Goal: Download file/media

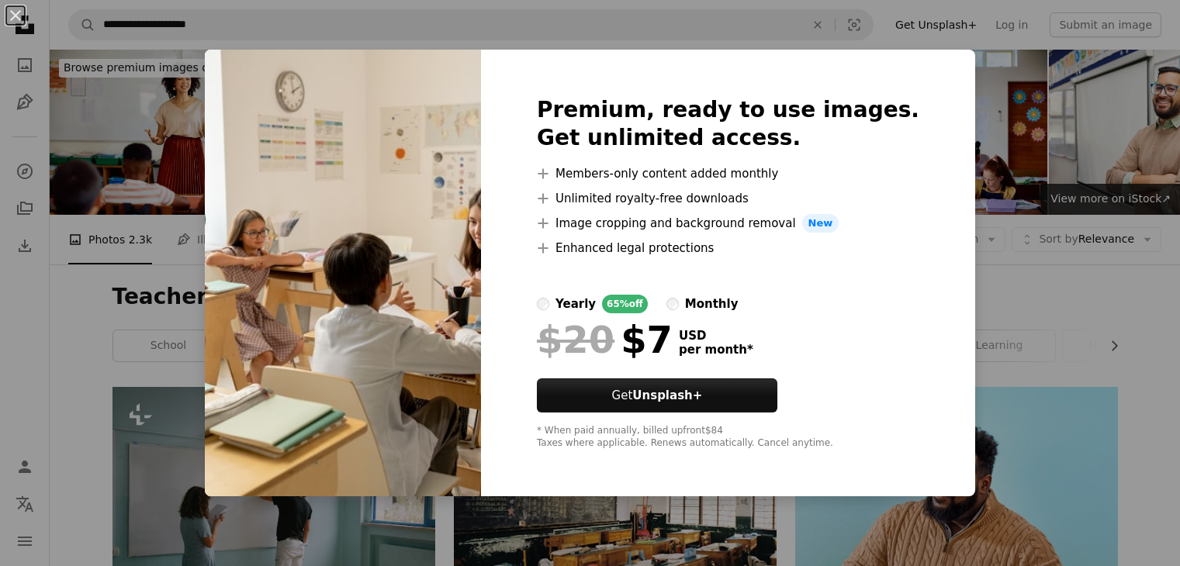
scroll to position [4983, 0]
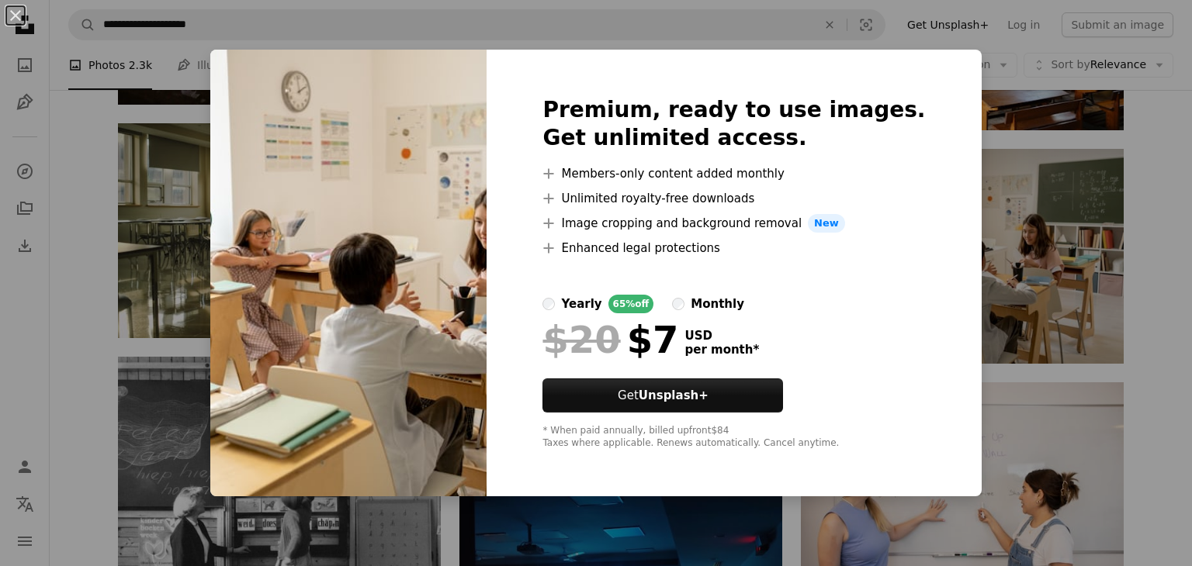
click at [1142, 339] on div "An X shape Premium, ready to use images. Get unlimited access. A plus sign Memb…" at bounding box center [596, 283] width 1192 height 566
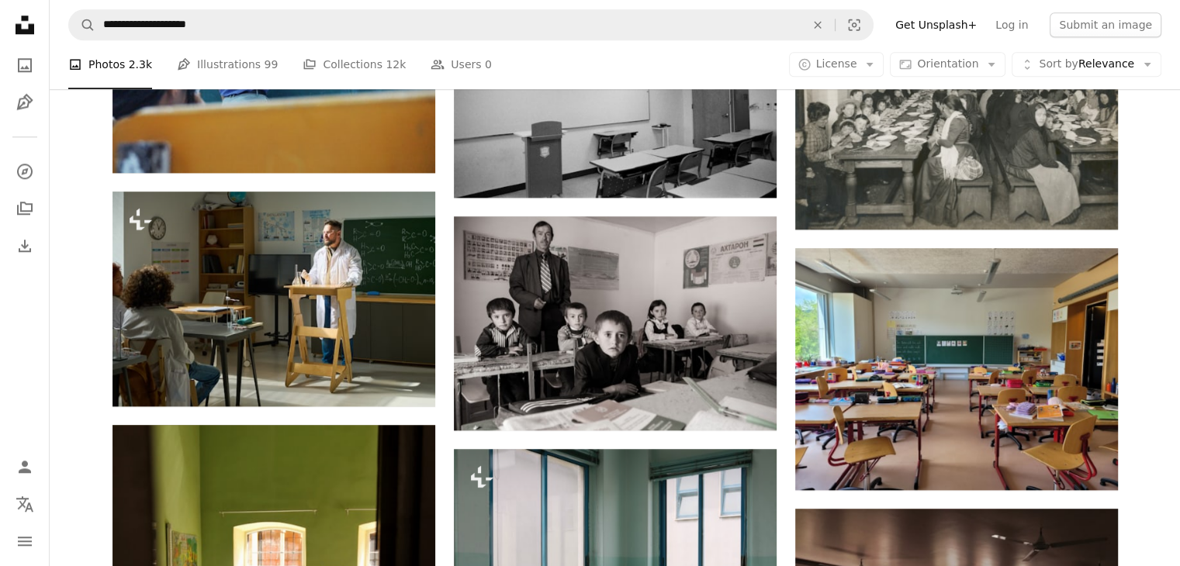
scroll to position [1713, 0]
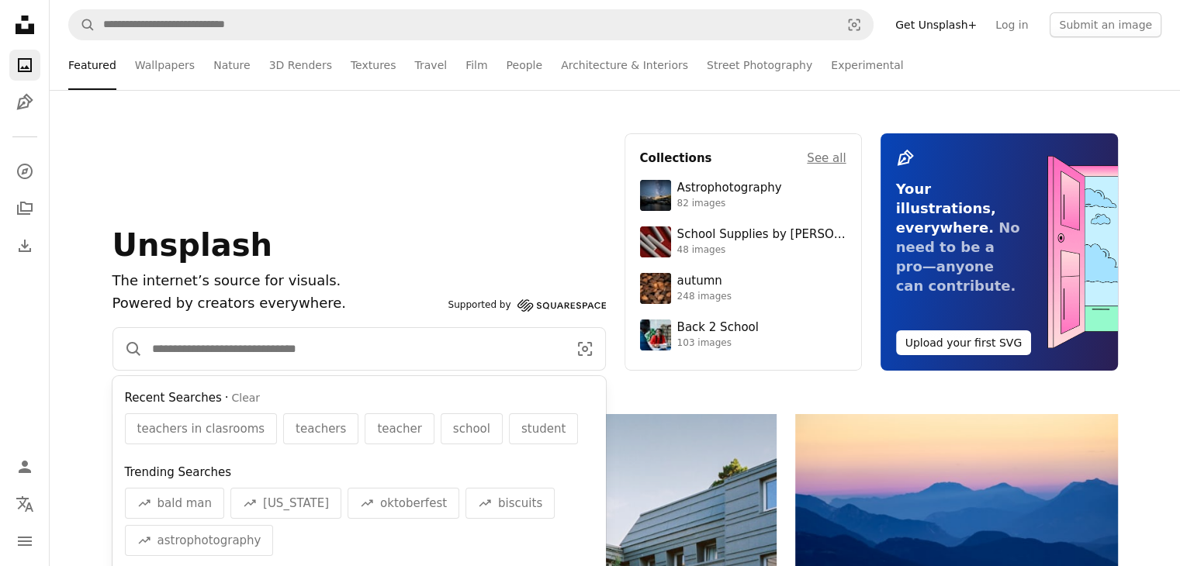
click at [329, 341] on input "Find visuals sitewide" at bounding box center [354, 349] width 422 height 42
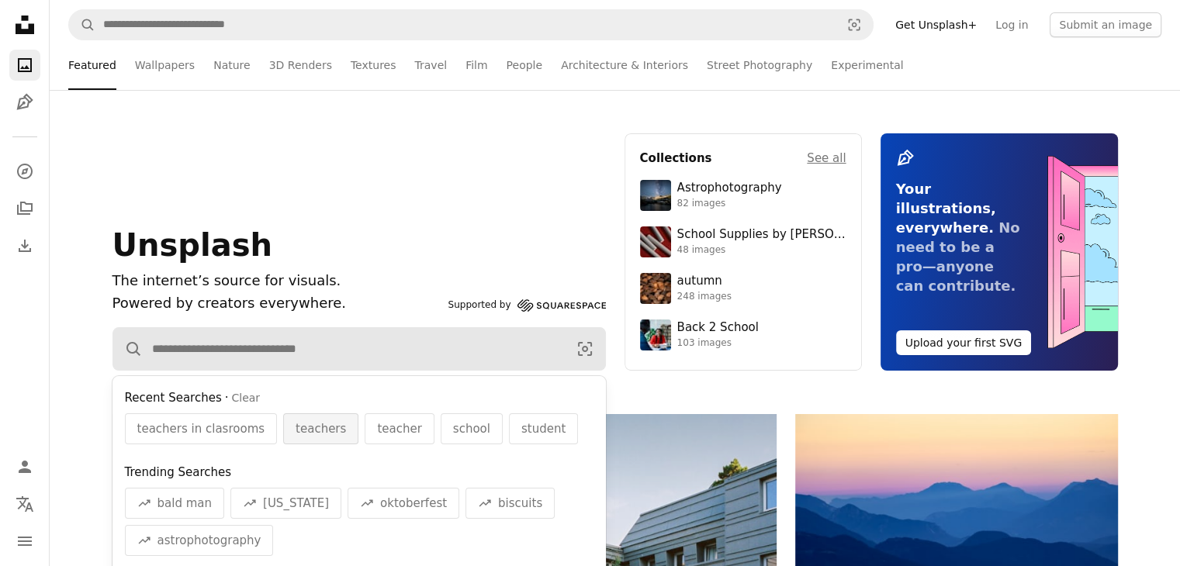
click at [307, 432] on span "teachers" at bounding box center [321, 429] width 50 height 19
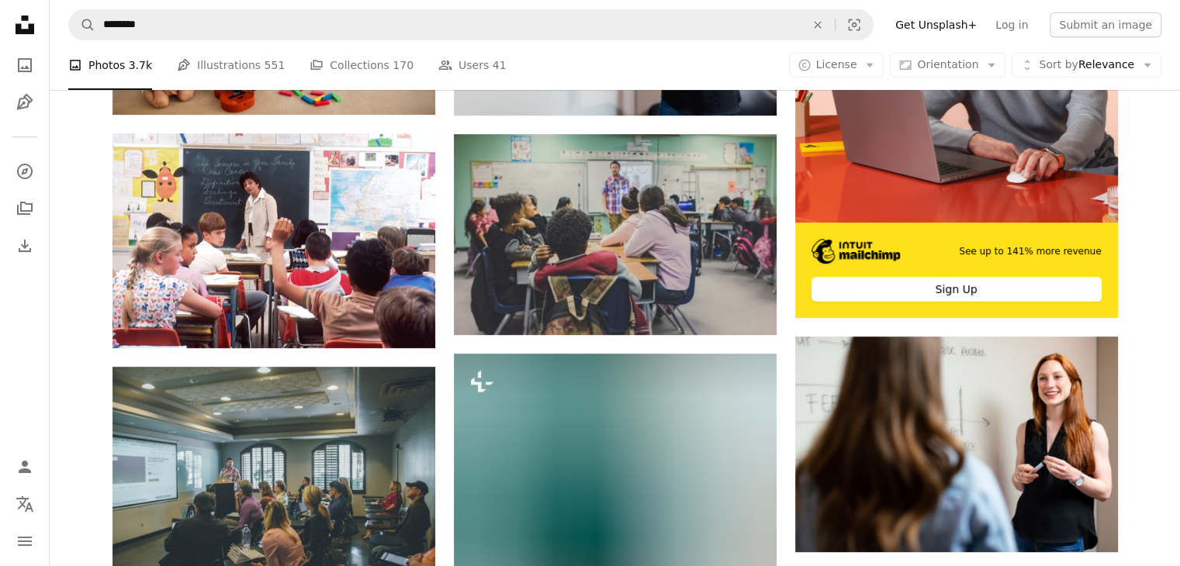
scroll to position [499, 0]
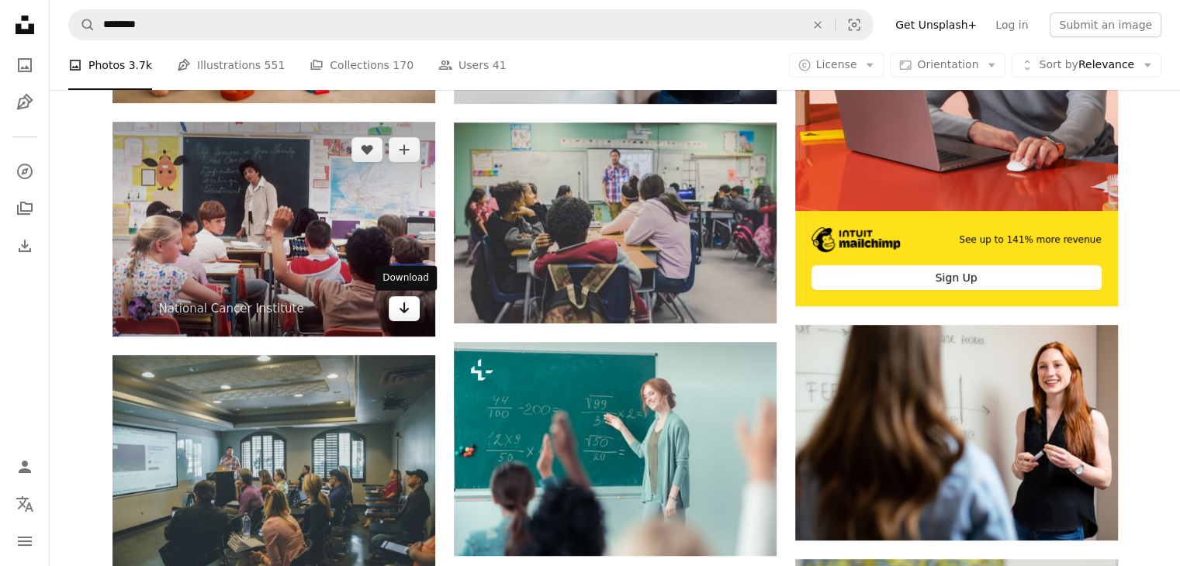
click at [404, 305] on icon "Arrow pointing down" at bounding box center [404, 308] width 12 height 19
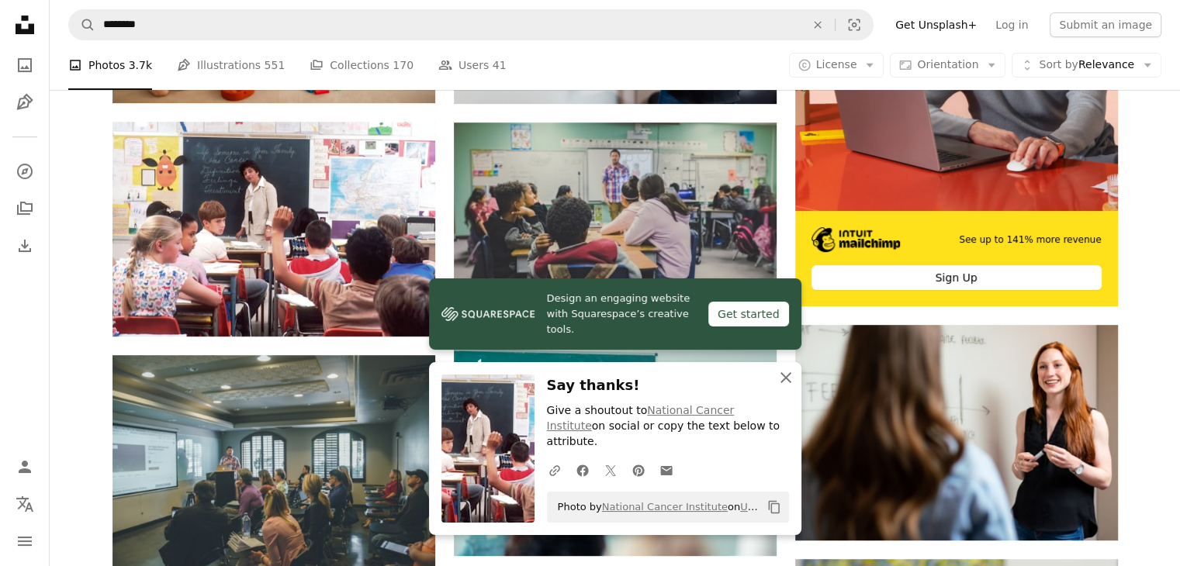
click at [785, 383] on icon "button" at bounding box center [786, 377] width 11 height 11
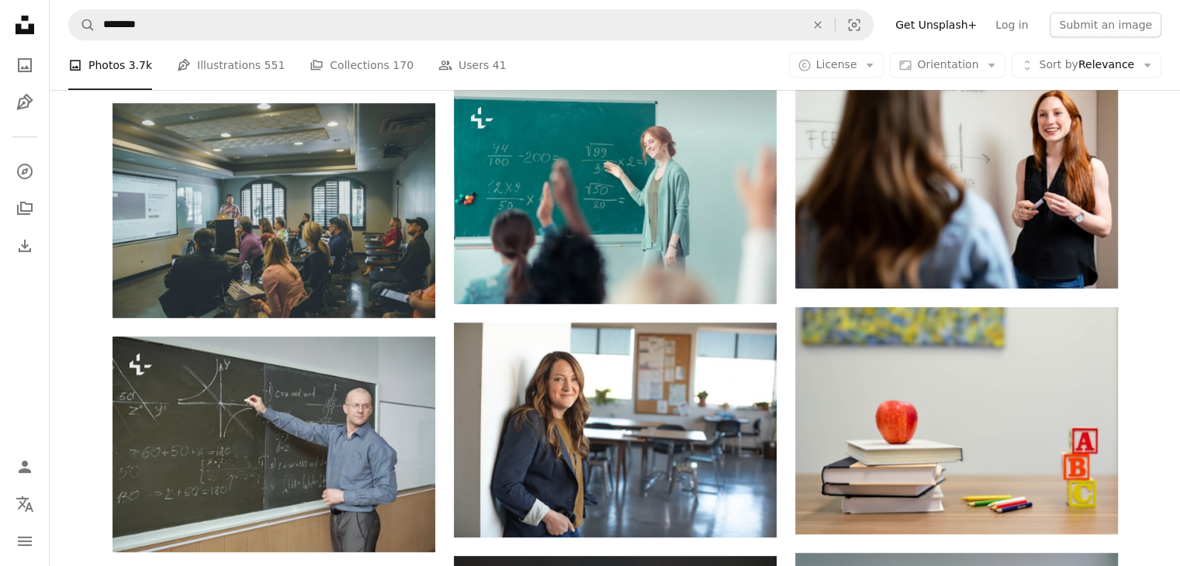
scroll to position [763, 0]
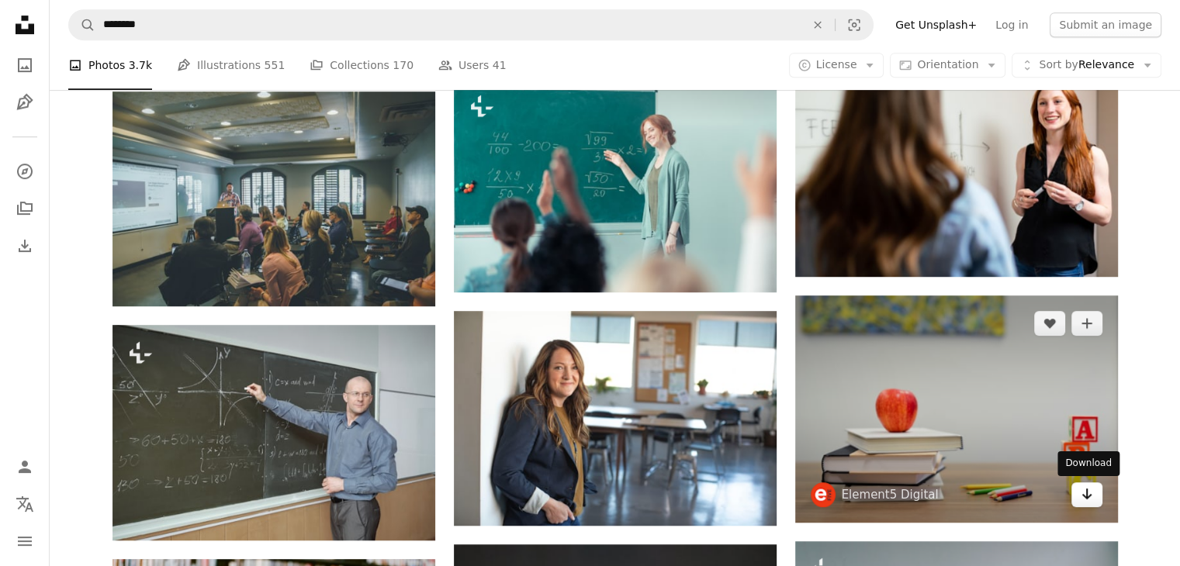
click at [1087, 494] on icon "Arrow pointing down" at bounding box center [1087, 494] width 12 height 19
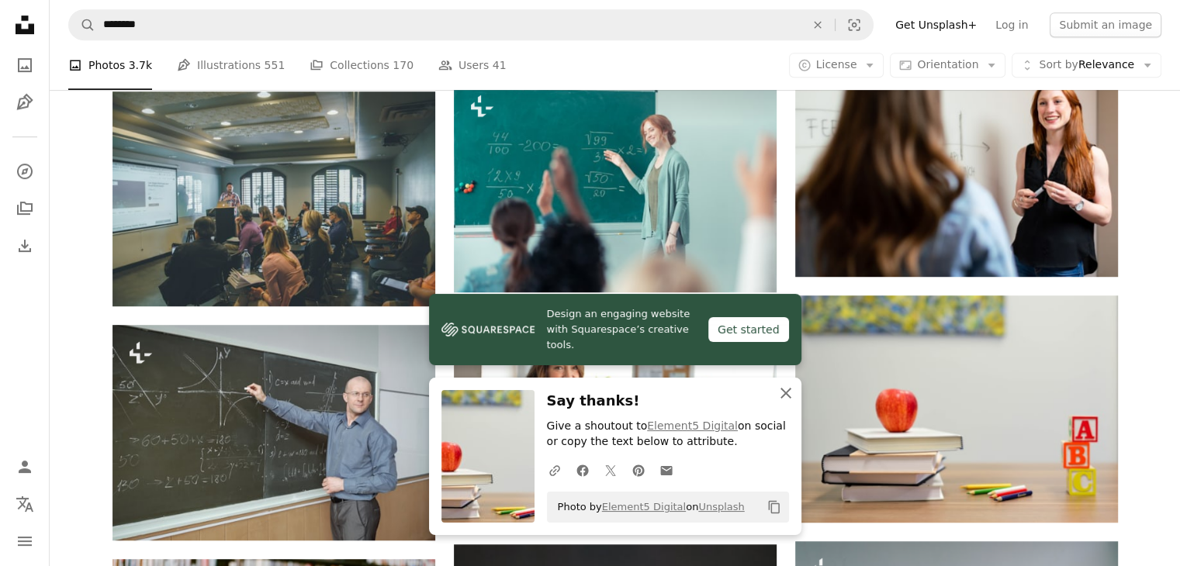
click at [785, 393] on icon "button" at bounding box center [786, 393] width 11 height 11
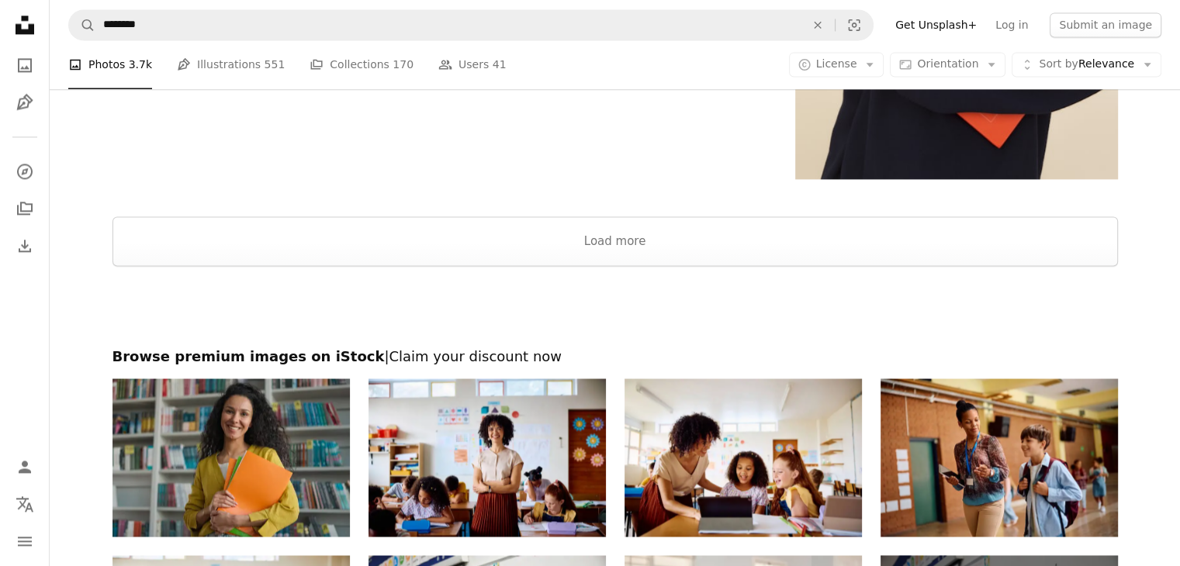
scroll to position [2299, 0]
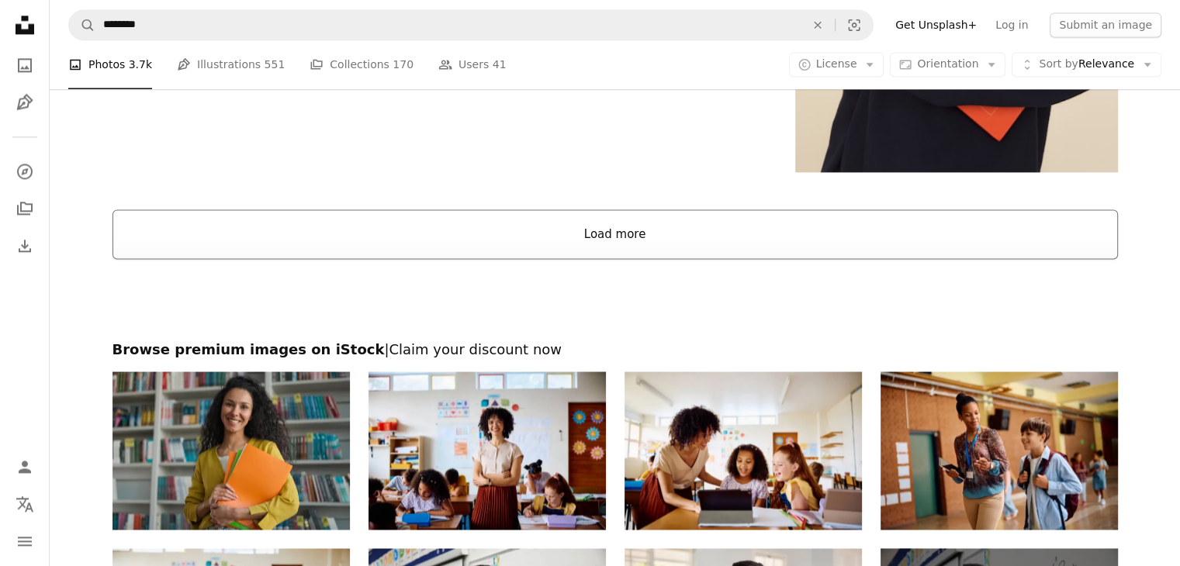
click at [685, 230] on button "Load more" at bounding box center [616, 235] width 1006 height 50
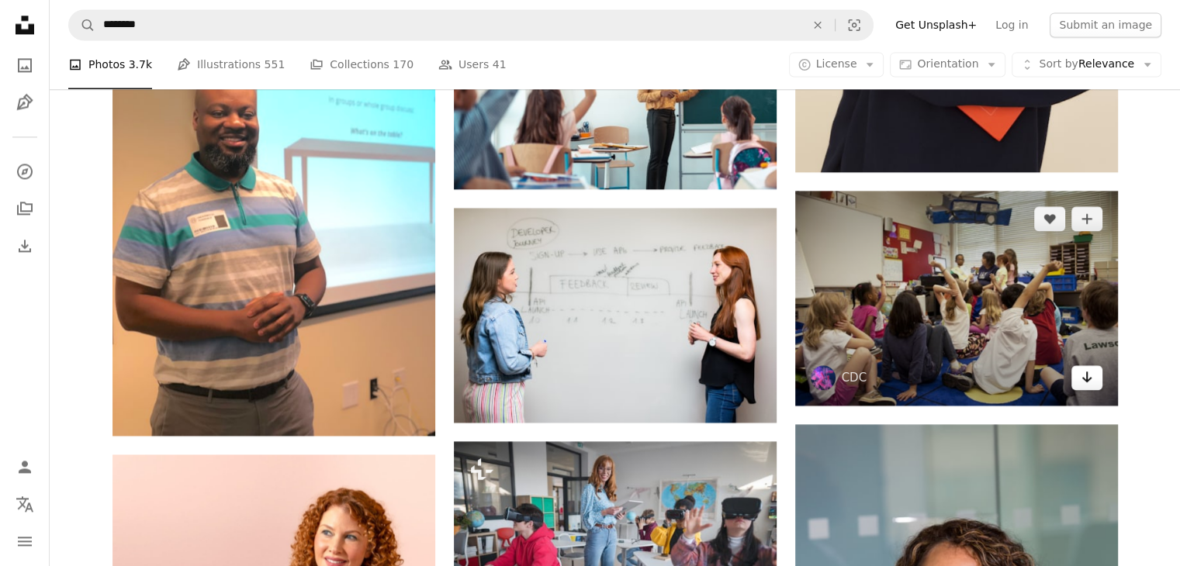
click at [1082, 375] on icon "Arrow pointing down" at bounding box center [1087, 377] width 12 height 19
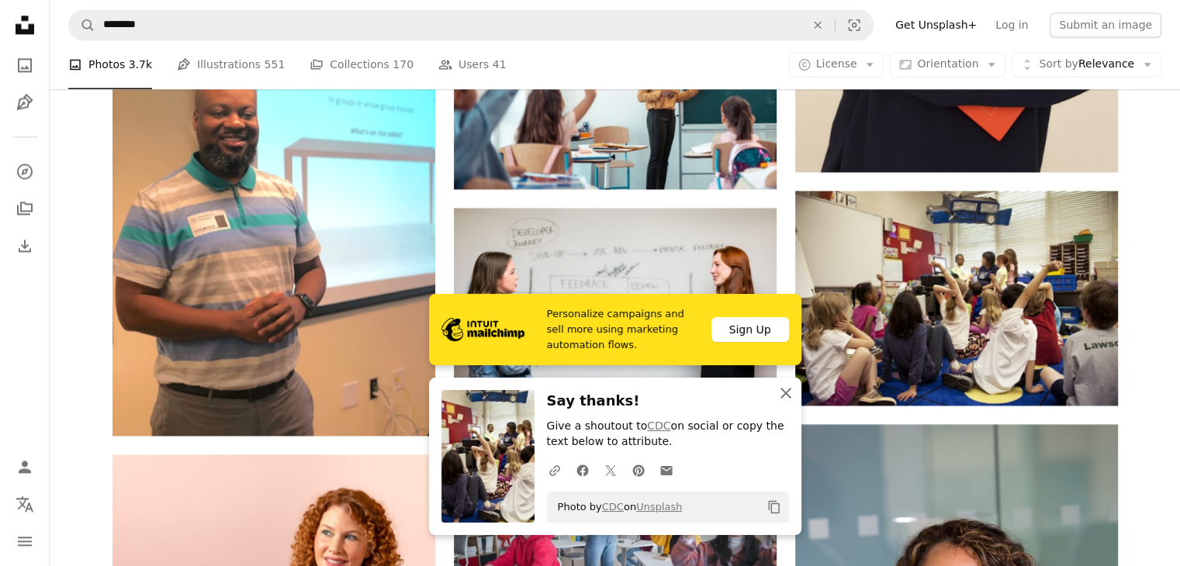
click at [787, 389] on icon "An X shape" at bounding box center [786, 393] width 19 height 19
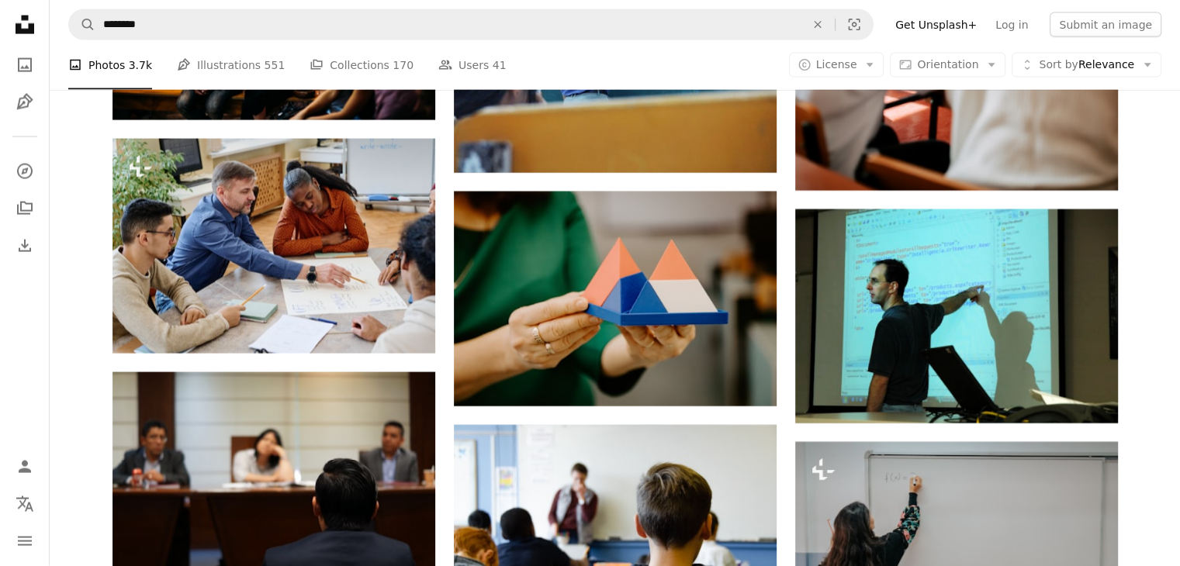
scroll to position [3549, 0]
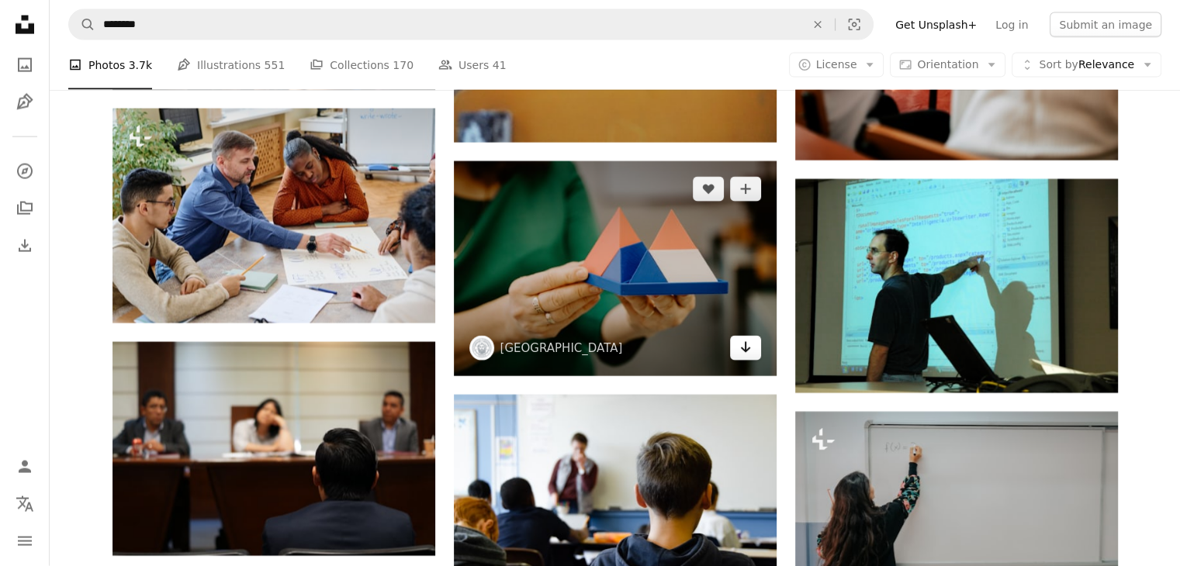
click at [745, 345] on icon "Download" at bounding box center [745, 347] width 10 height 11
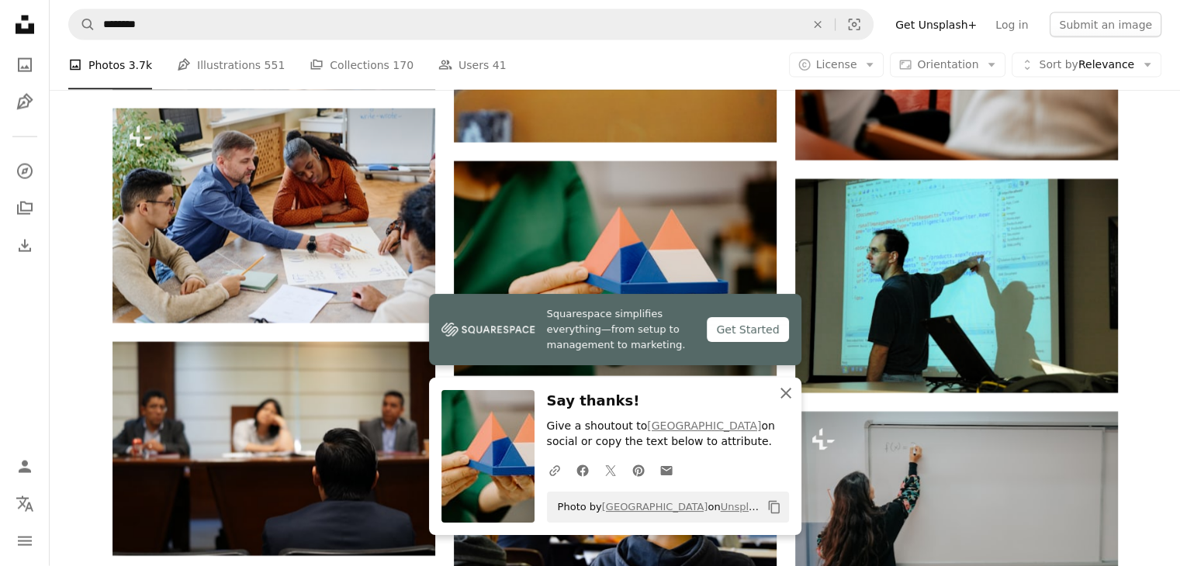
click at [780, 383] on button "An X shape Close" at bounding box center [786, 393] width 31 height 31
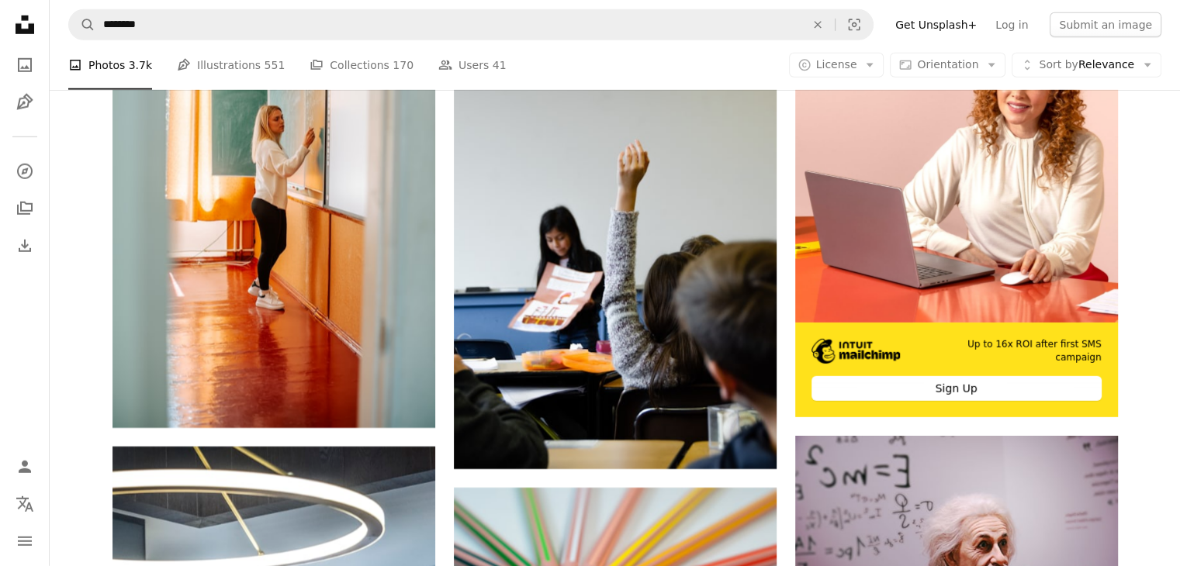
scroll to position [4672, 0]
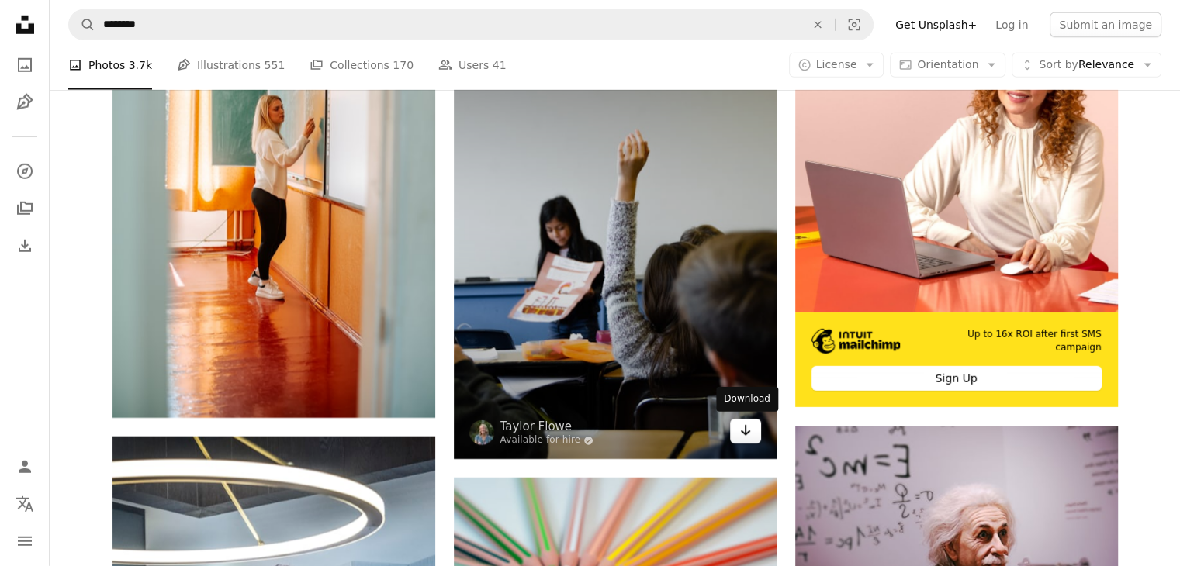
click at [740, 432] on icon "Arrow pointing down" at bounding box center [746, 430] width 12 height 19
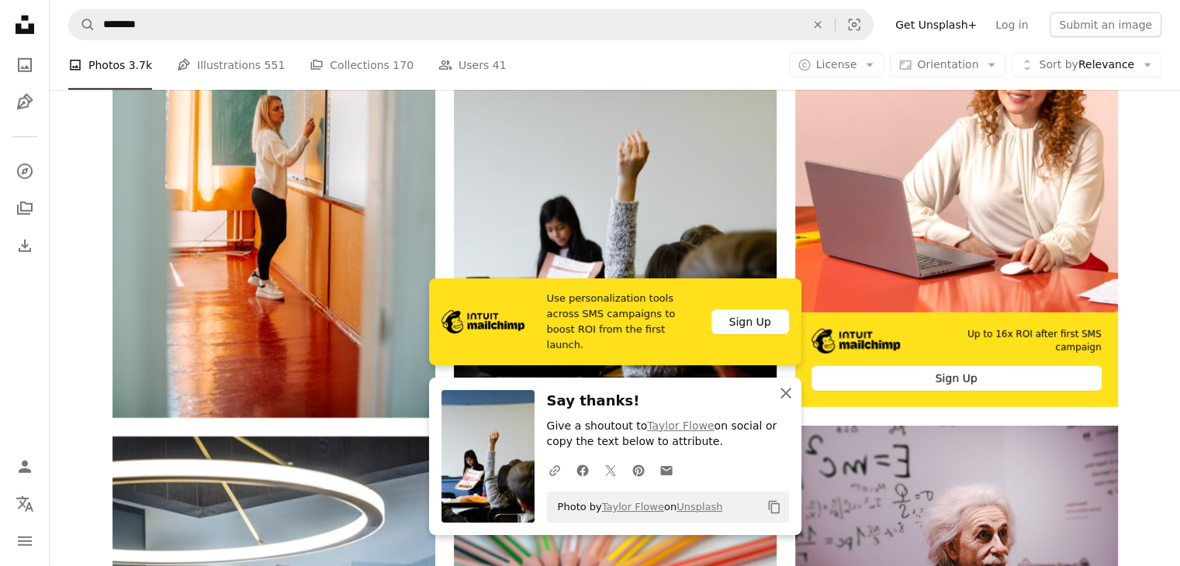
click at [785, 393] on icon "button" at bounding box center [786, 393] width 11 height 11
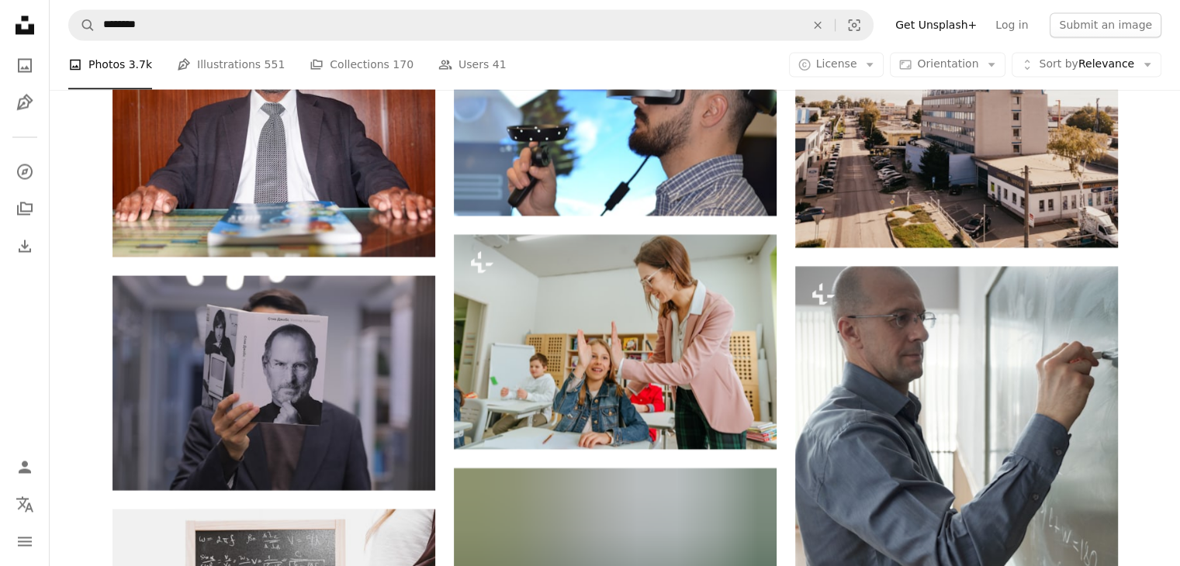
scroll to position [20649, 0]
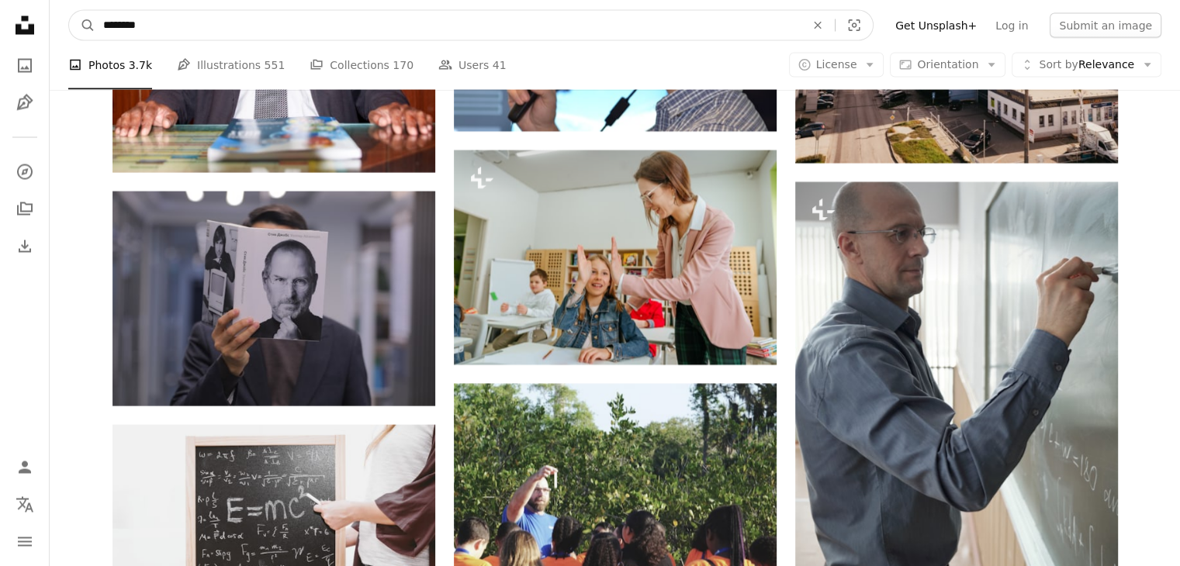
click at [172, 16] on input "********" at bounding box center [447, 24] width 705 height 29
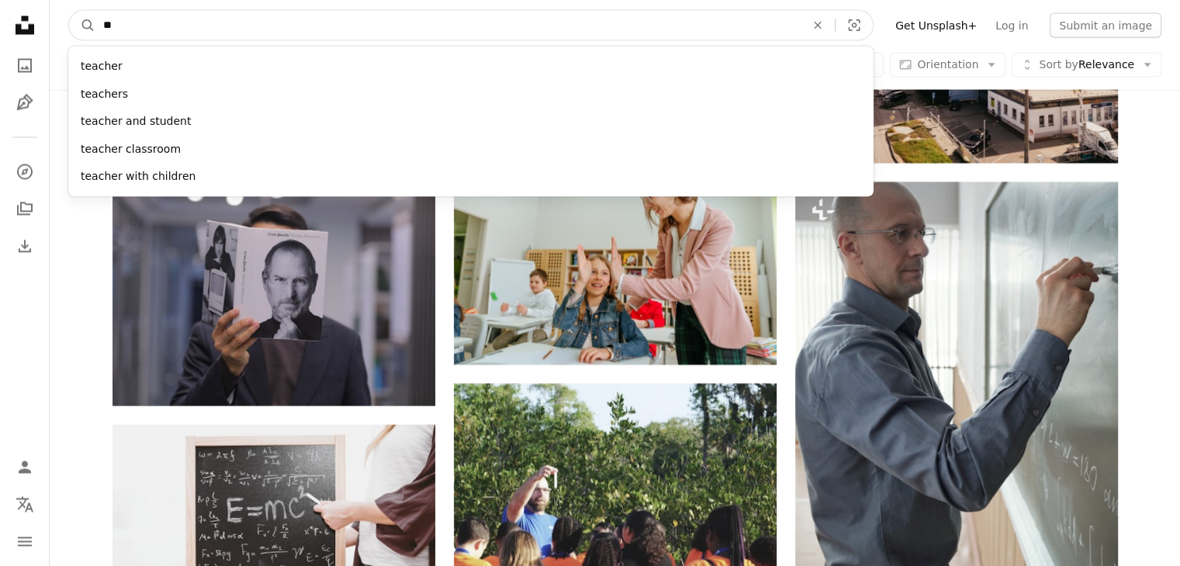
type input "*"
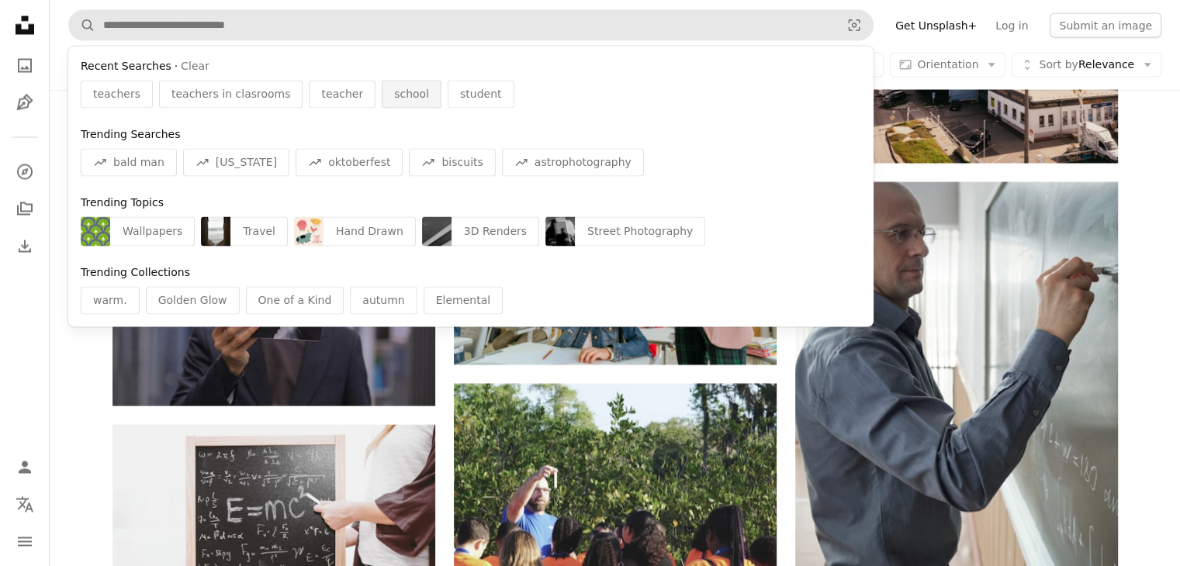
click at [394, 90] on span "school" at bounding box center [411, 94] width 35 height 16
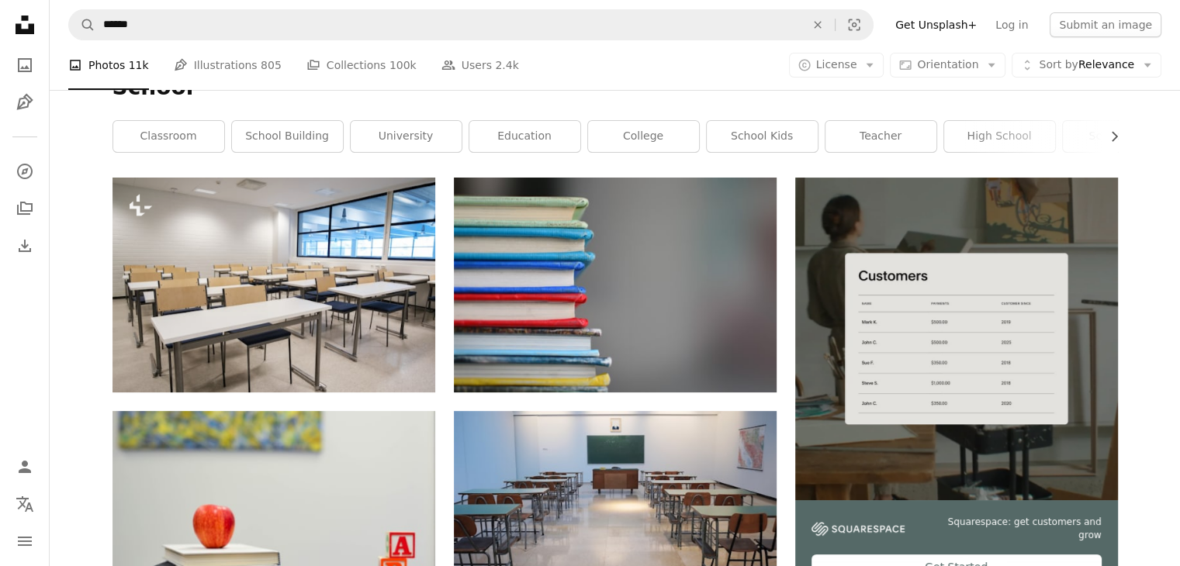
scroll to position [245, 0]
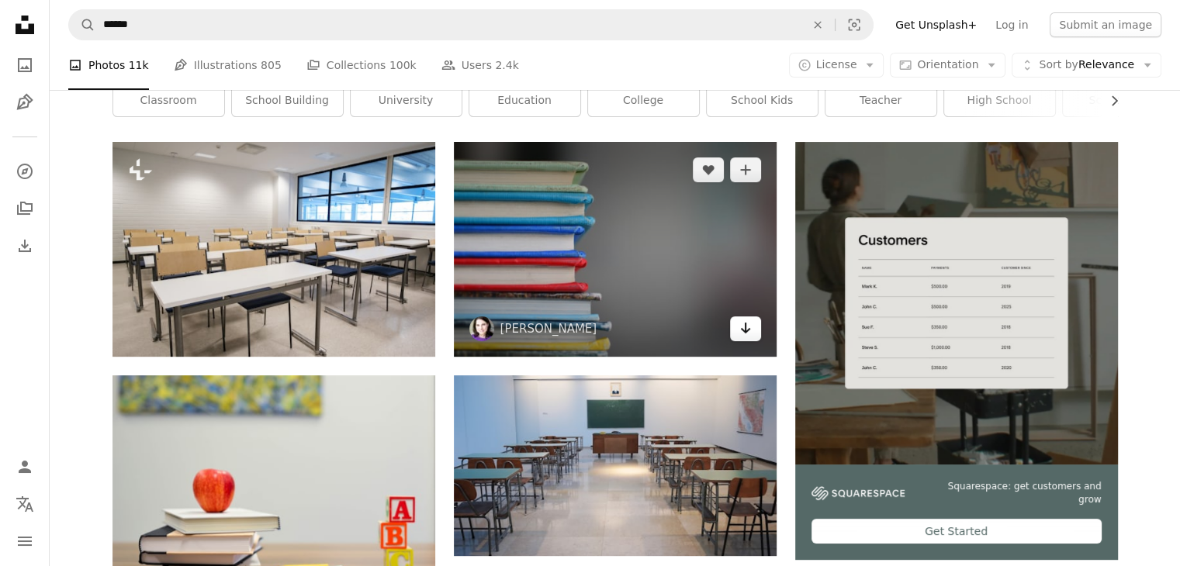
click at [743, 332] on icon "Arrow pointing down" at bounding box center [746, 328] width 12 height 19
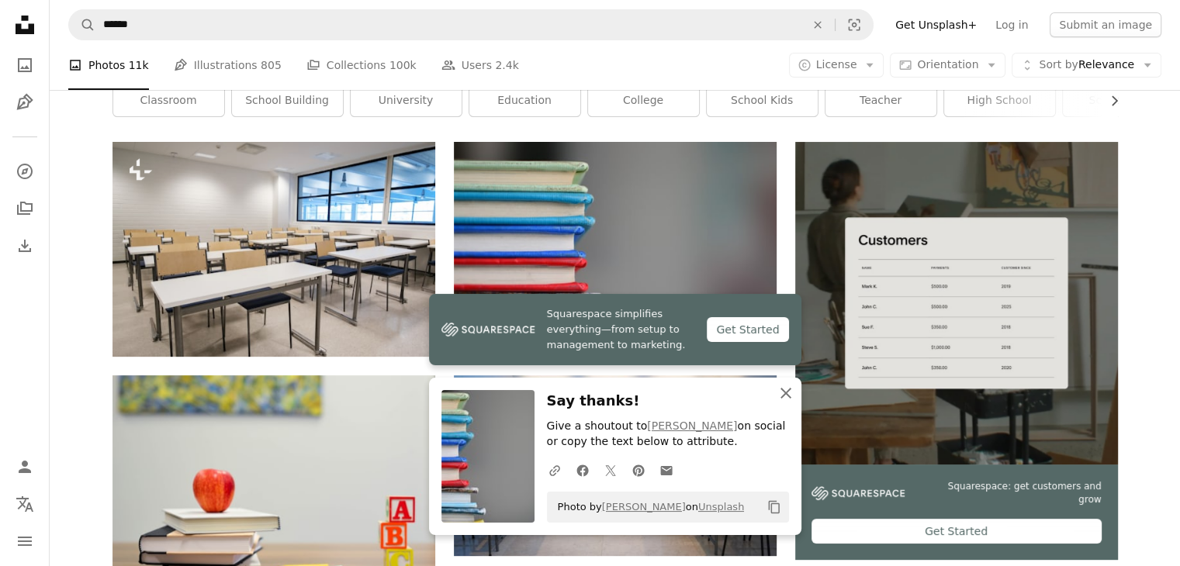
click at [788, 390] on icon "button" at bounding box center [786, 393] width 11 height 11
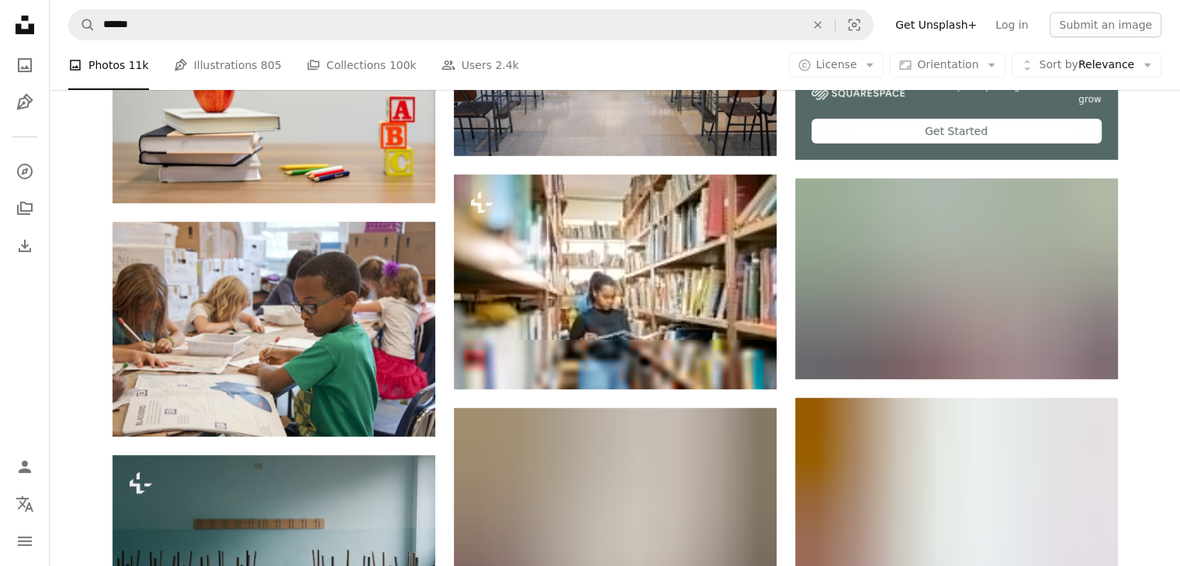
scroll to position [656, 0]
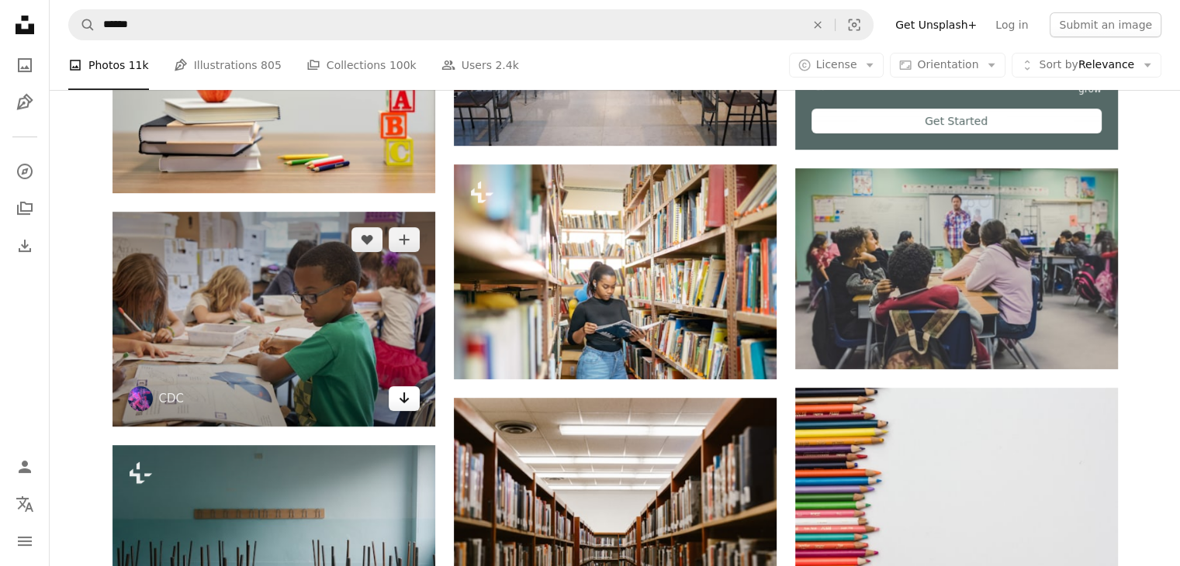
click at [405, 404] on icon "Arrow pointing down" at bounding box center [404, 398] width 12 height 19
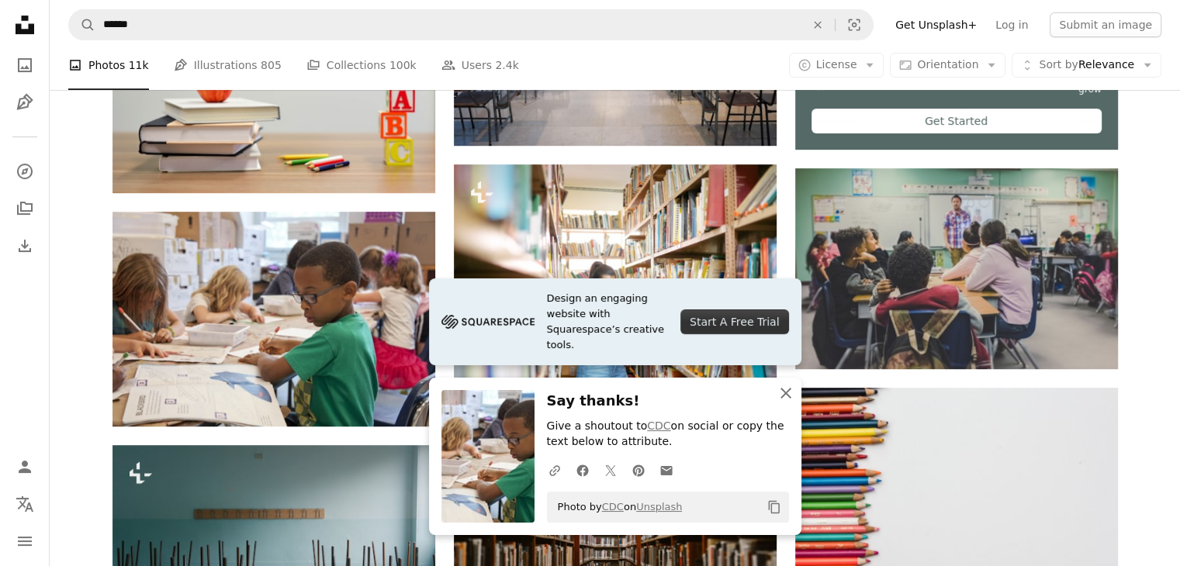
click at [785, 390] on icon "An X shape" at bounding box center [786, 393] width 19 height 19
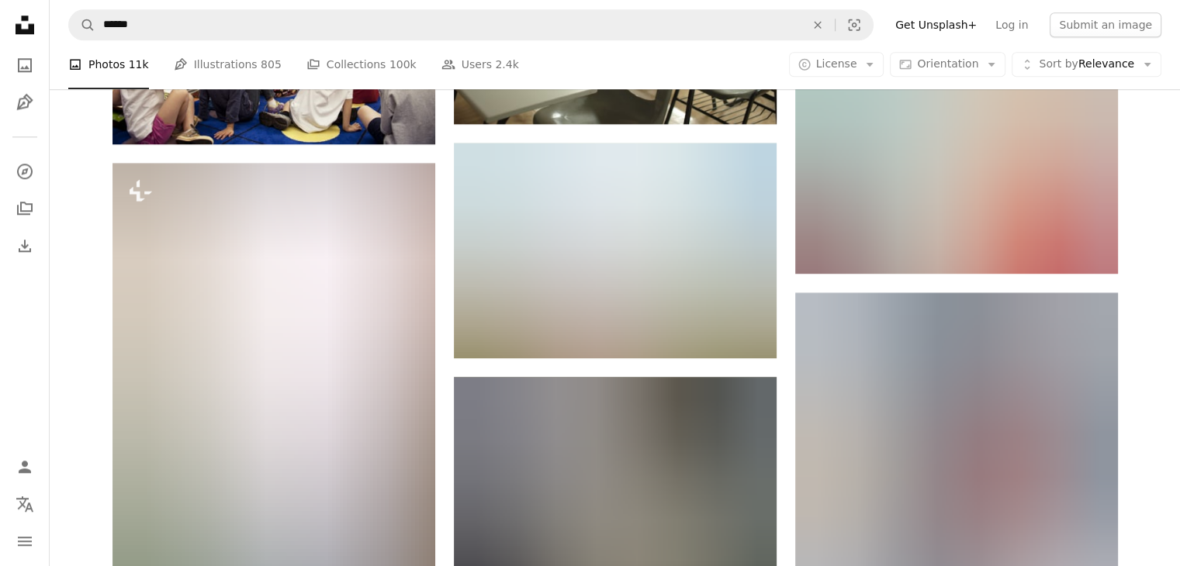
scroll to position [1671, 0]
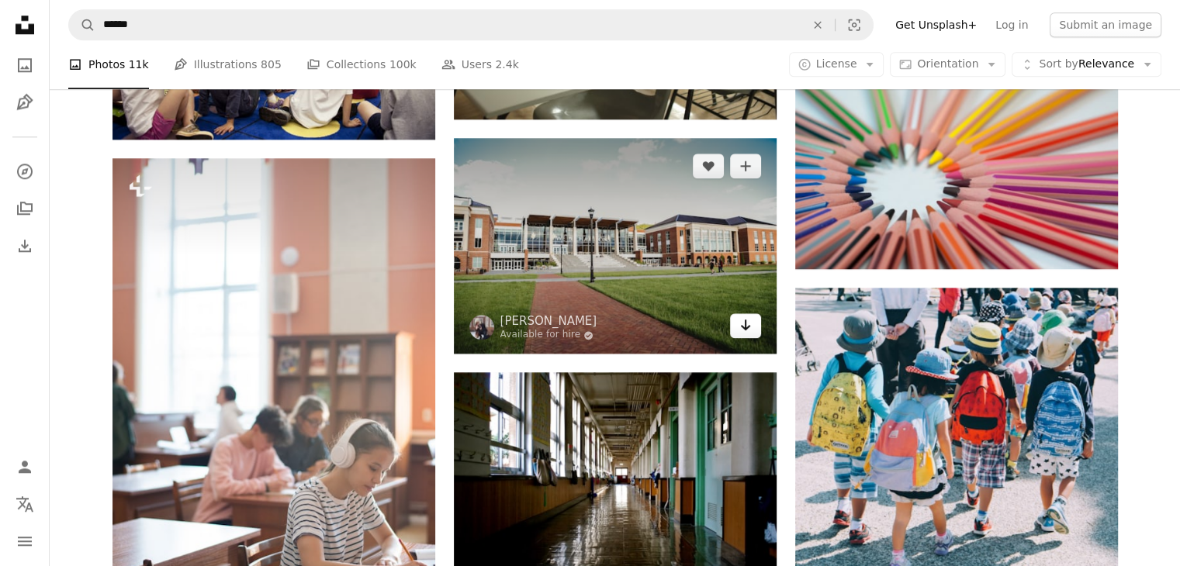
click at [746, 328] on icon "Download" at bounding box center [745, 325] width 10 height 11
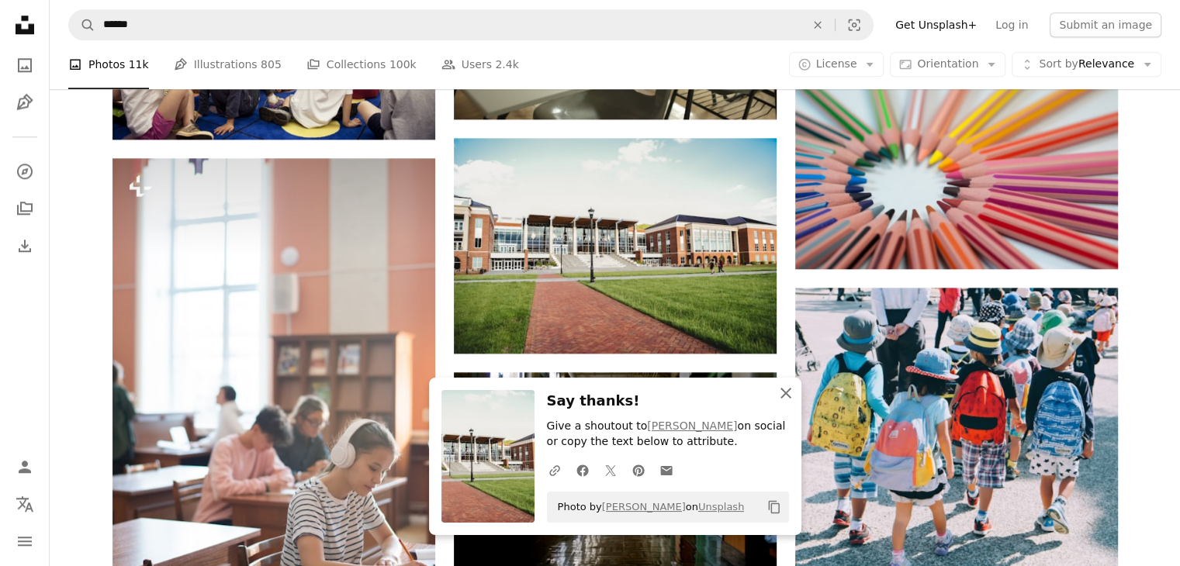
click at [785, 386] on icon "An X shape" at bounding box center [786, 393] width 19 height 19
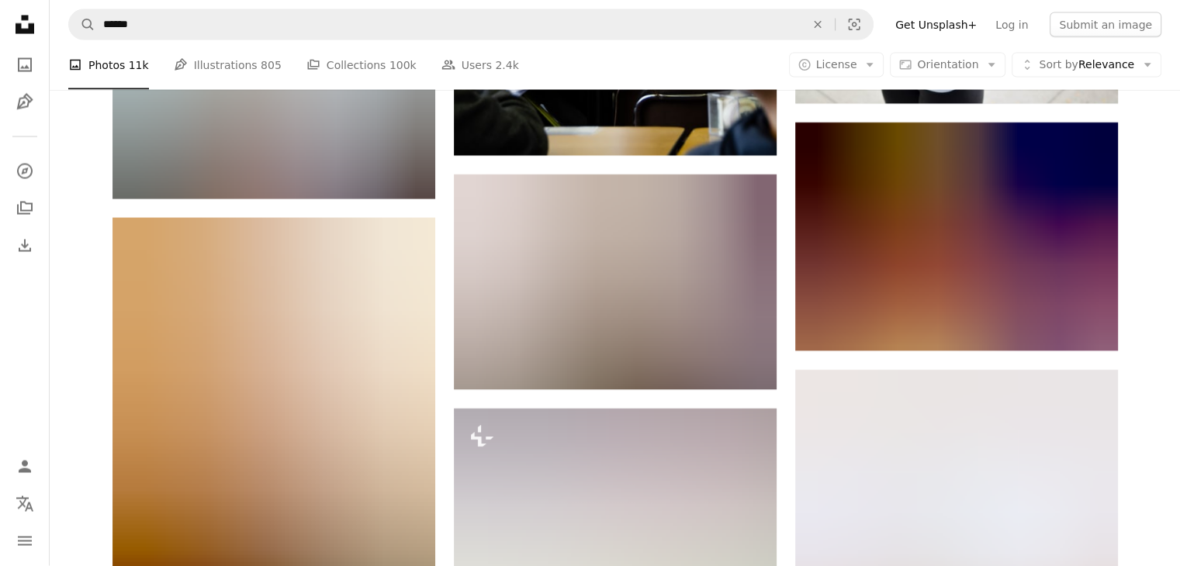
scroll to position [3071, 0]
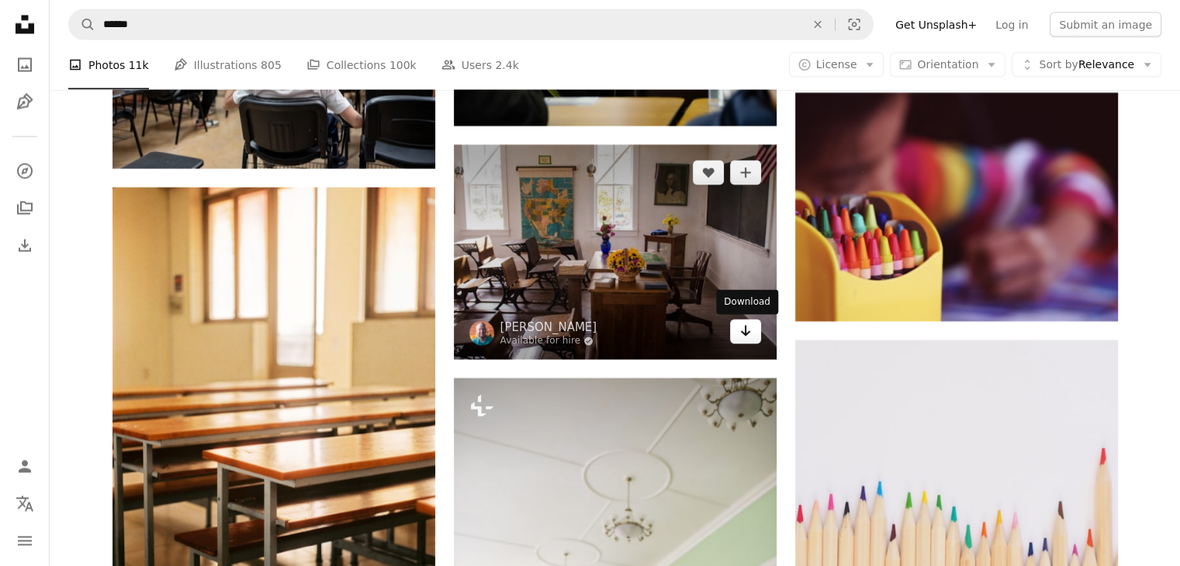
click at [753, 341] on link "Arrow pointing down" at bounding box center [745, 332] width 31 height 25
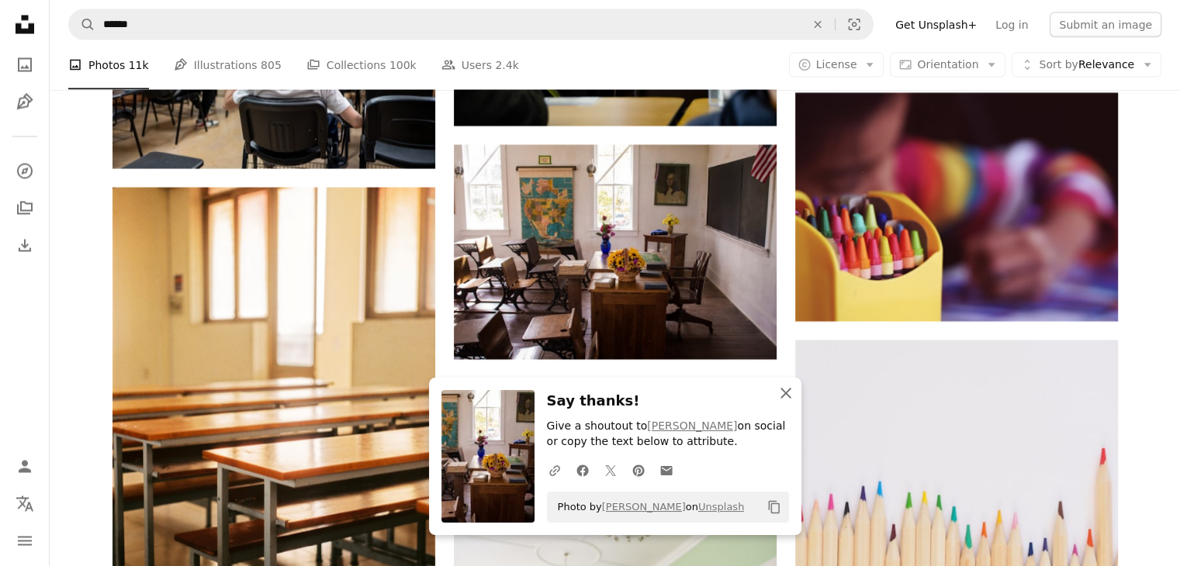
click at [783, 396] on icon "button" at bounding box center [786, 393] width 11 height 11
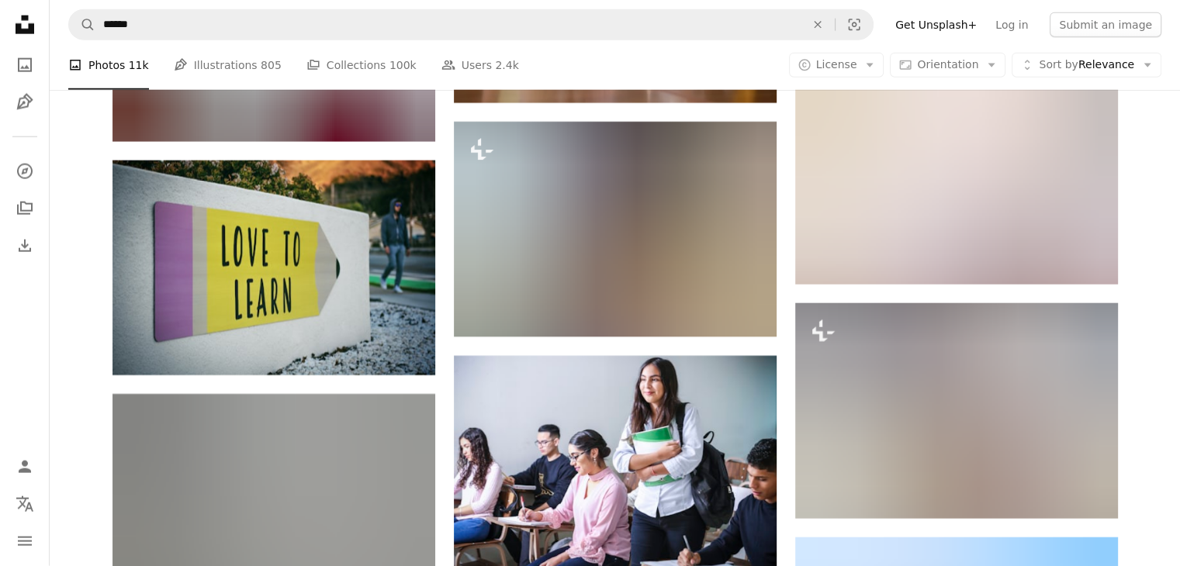
scroll to position [3875, 0]
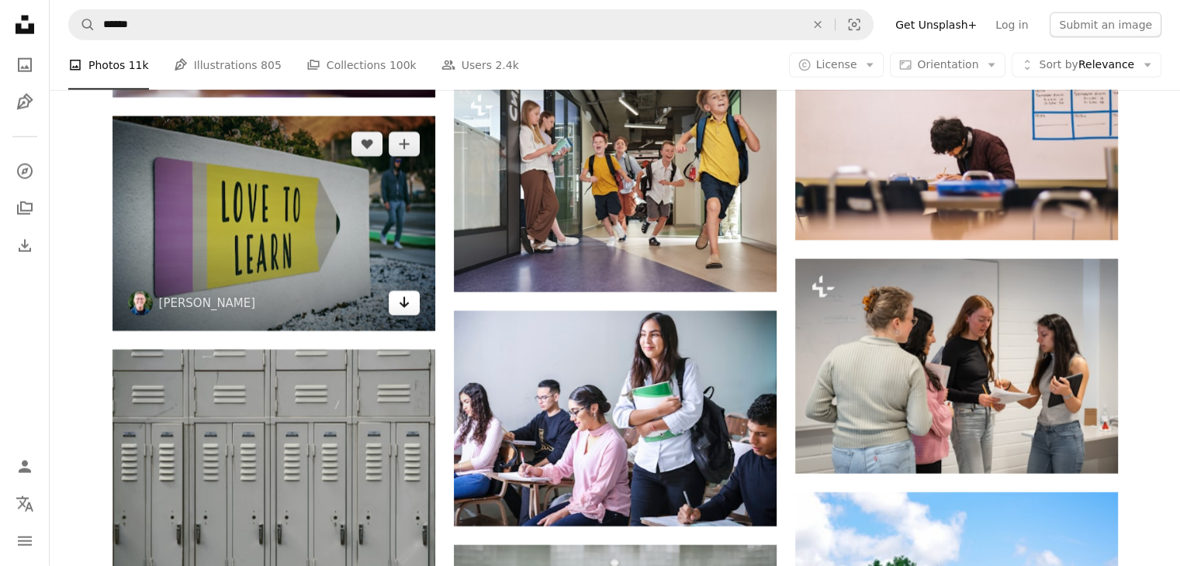
click at [404, 307] on icon "Download" at bounding box center [404, 302] width 10 height 11
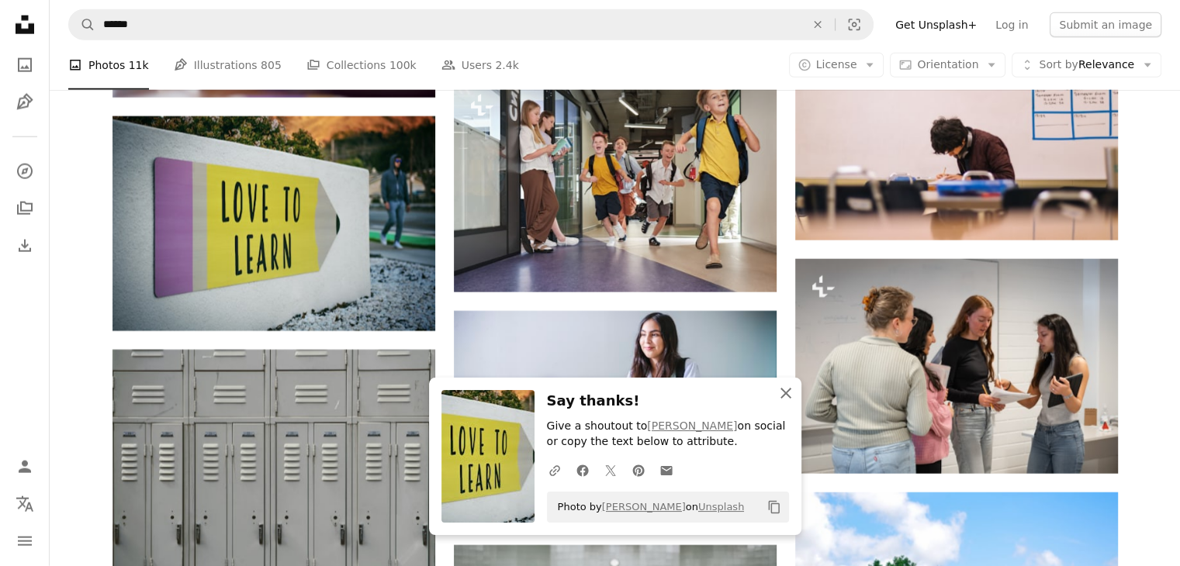
click at [792, 388] on icon "An X shape" at bounding box center [786, 393] width 19 height 19
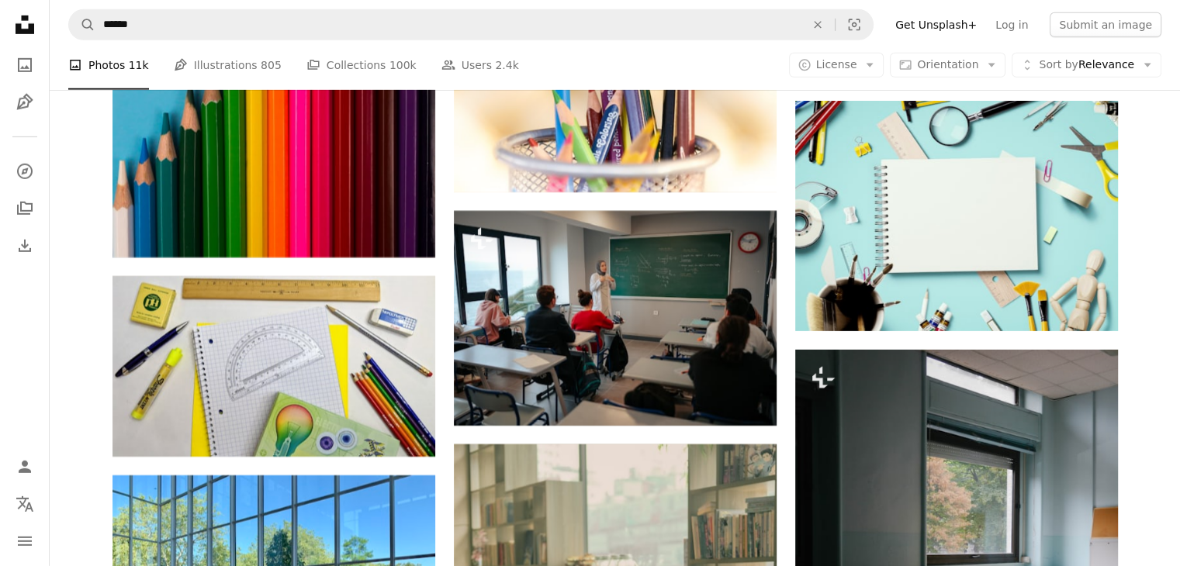
scroll to position [4946, 0]
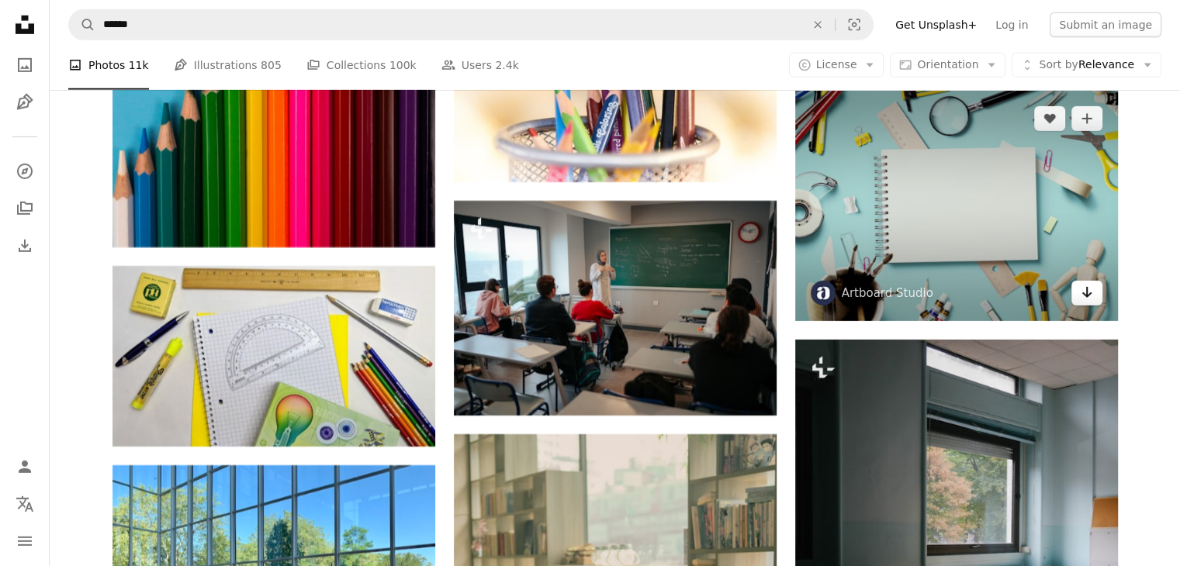
click at [1077, 298] on link "Arrow pointing down" at bounding box center [1087, 293] width 31 height 25
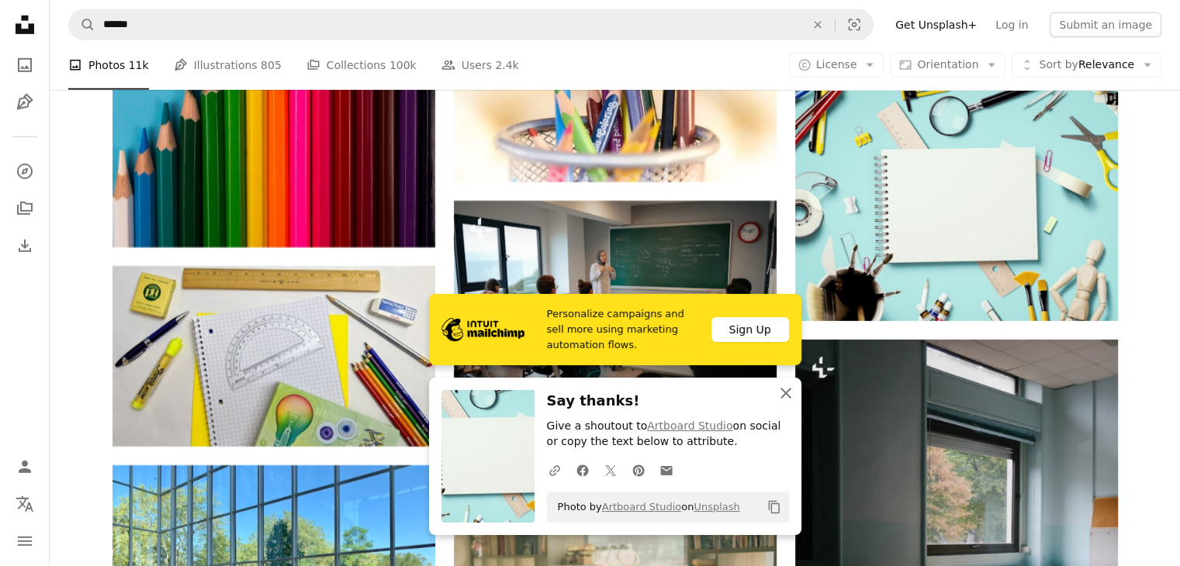
click at [787, 391] on icon "button" at bounding box center [786, 393] width 11 height 11
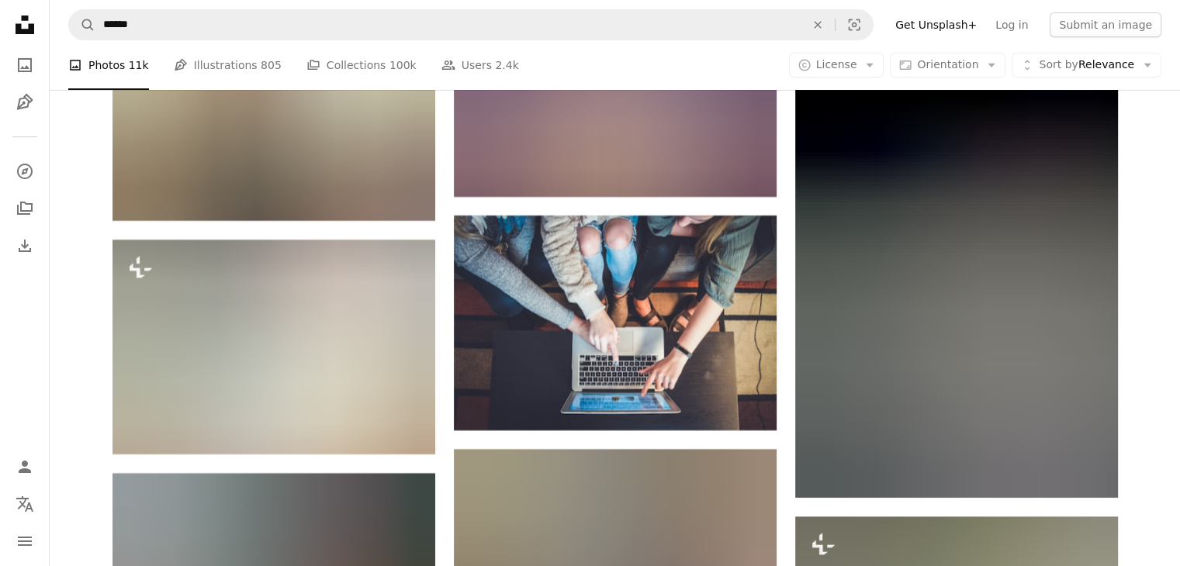
scroll to position [5940, 0]
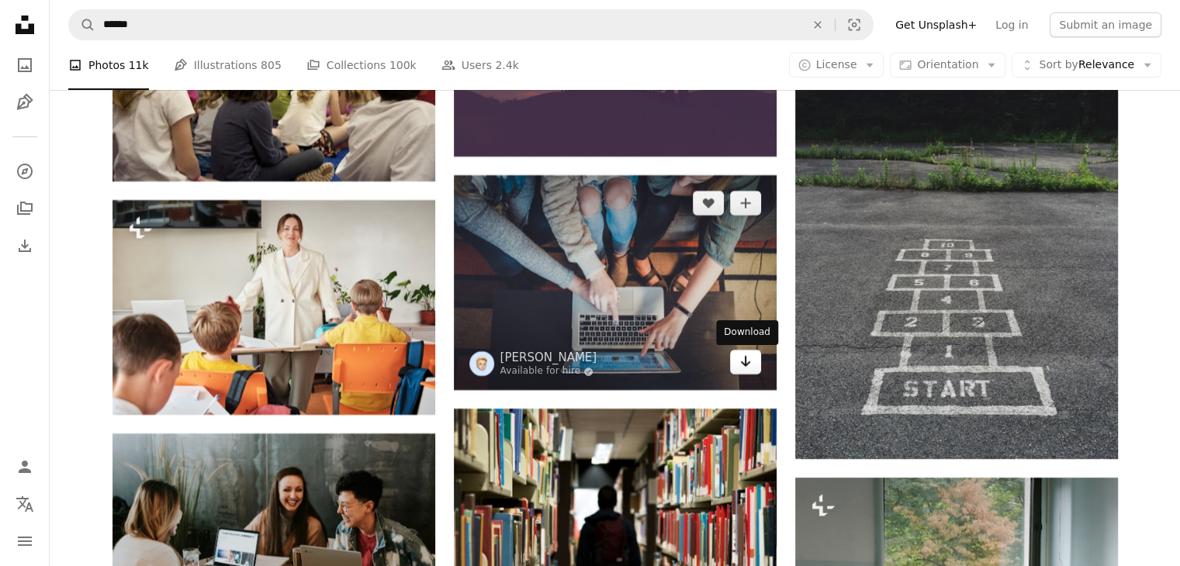
click at [749, 359] on icon "Arrow pointing down" at bounding box center [746, 361] width 12 height 19
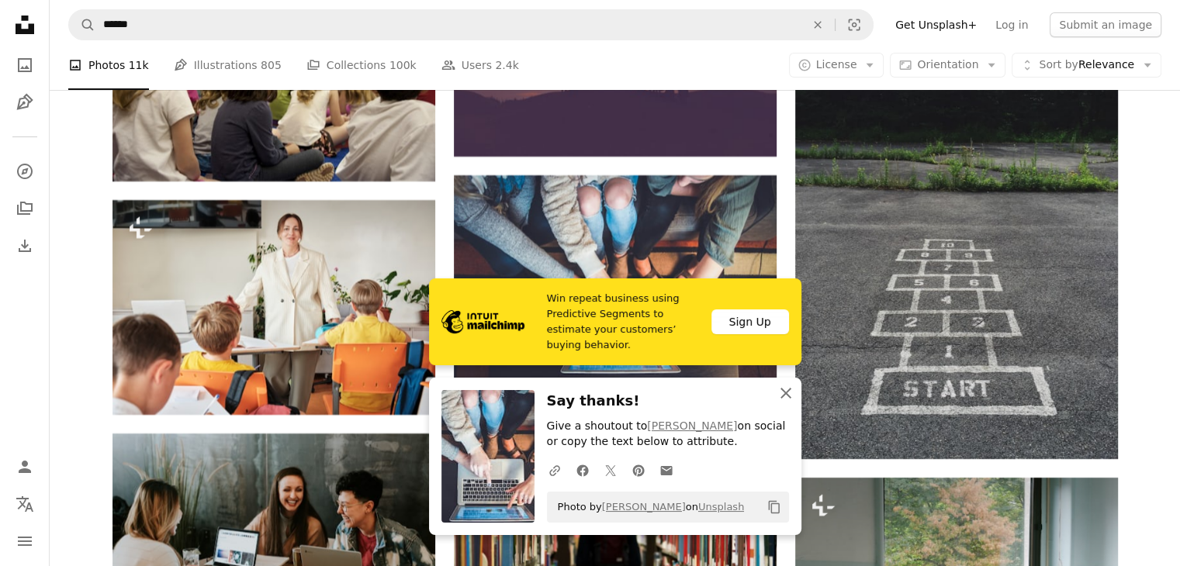
click at [785, 388] on icon "An X shape" at bounding box center [786, 393] width 19 height 19
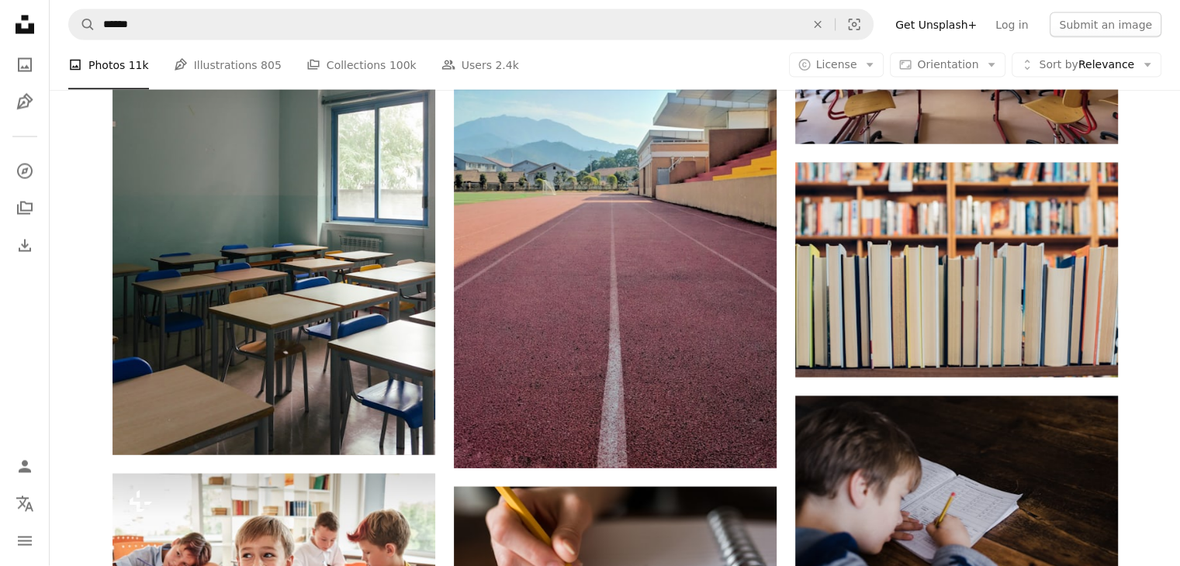
scroll to position [8942, 0]
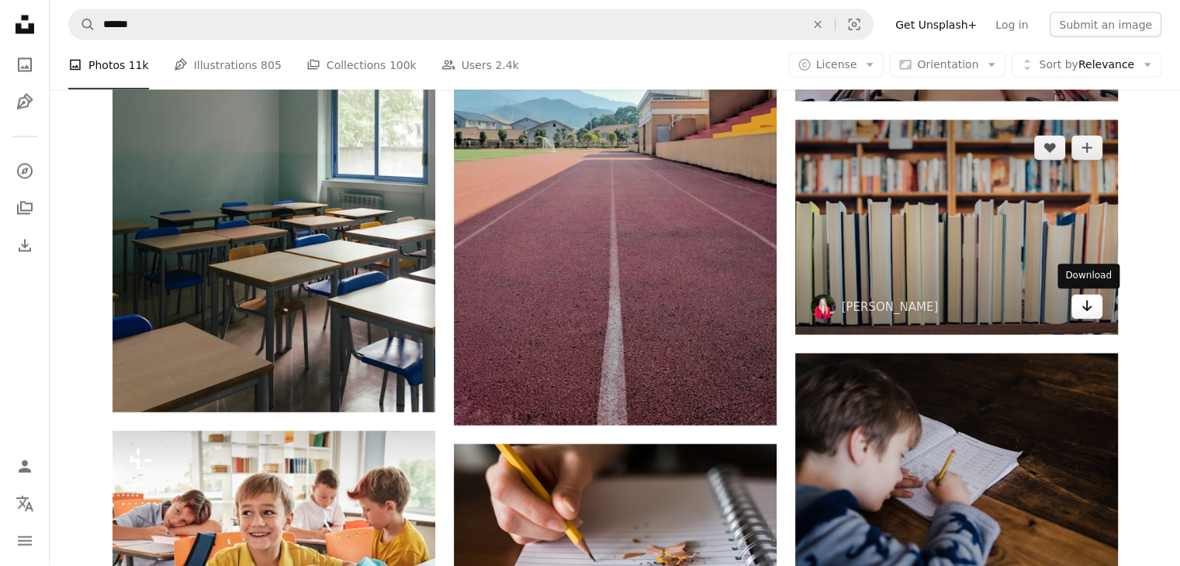
click at [1085, 309] on icon "Download" at bounding box center [1087, 306] width 10 height 11
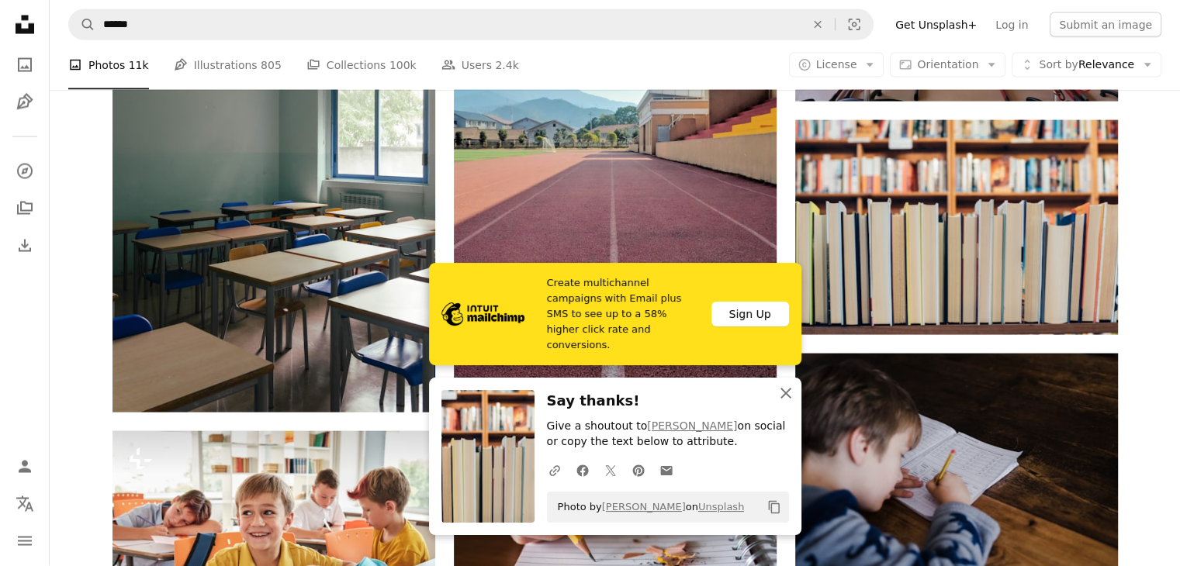
click at [781, 392] on icon "An X shape" at bounding box center [786, 393] width 19 height 19
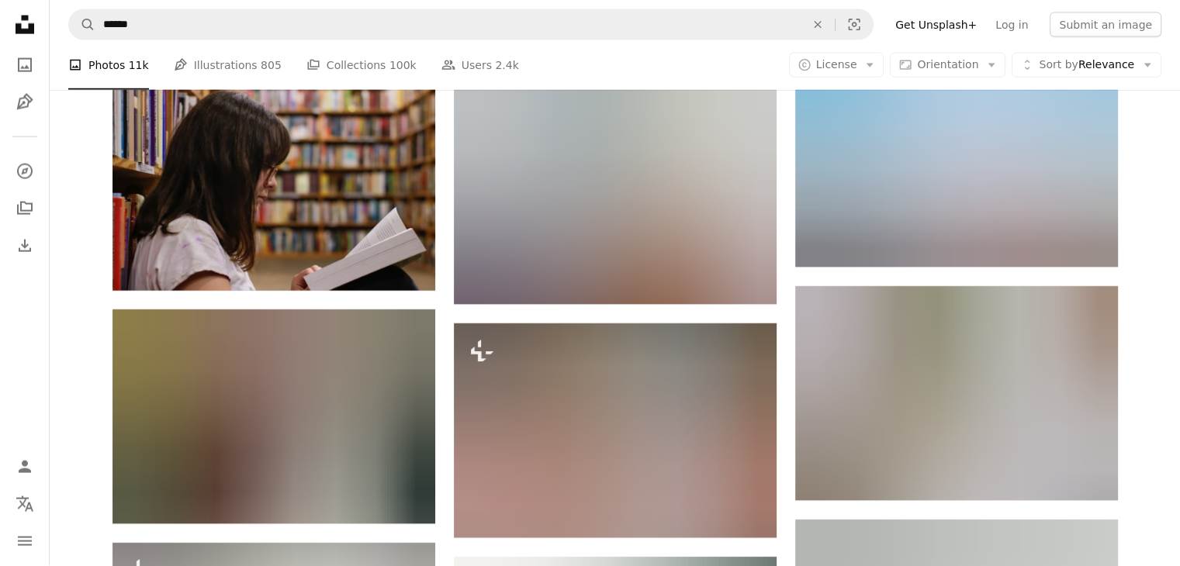
scroll to position [9658, 0]
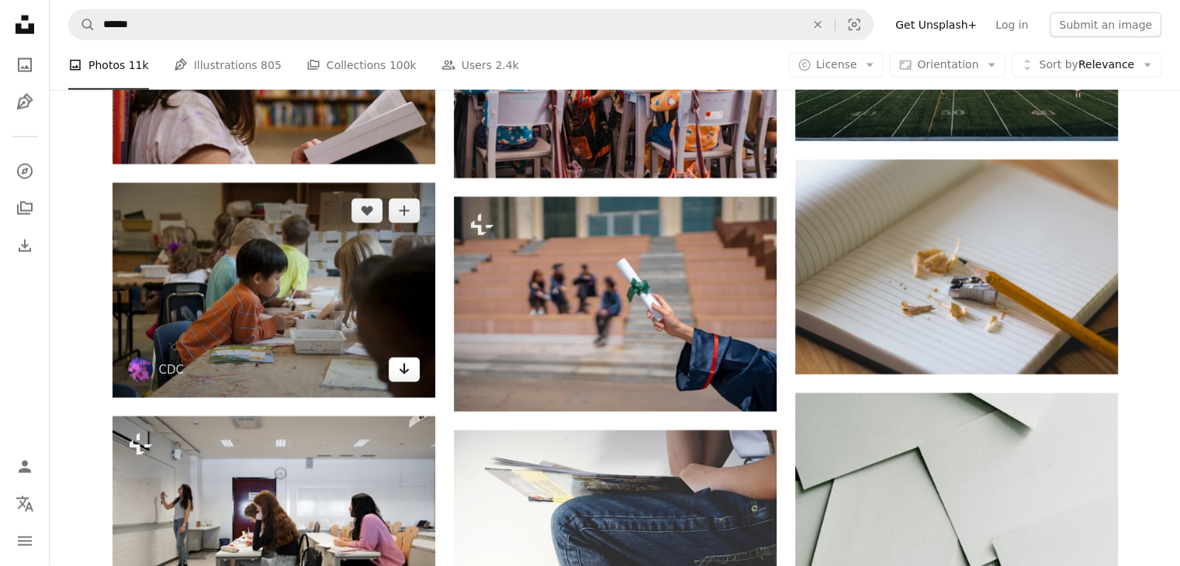
click at [398, 369] on icon "Arrow pointing down" at bounding box center [404, 369] width 12 height 19
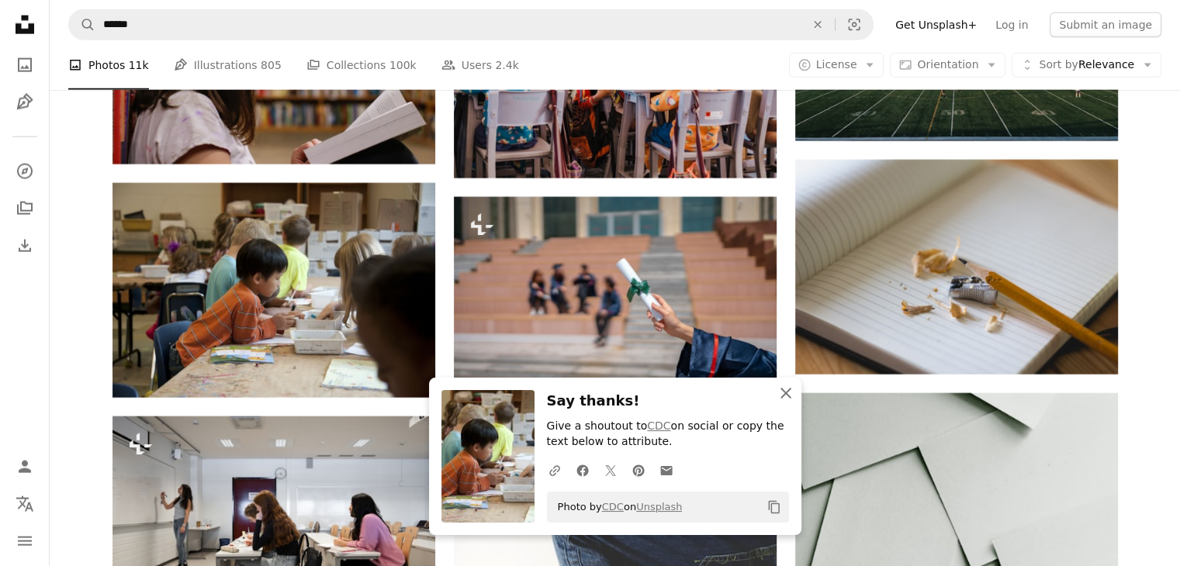
click at [785, 397] on icon "An X shape" at bounding box center [786, 393] width 19 height 19
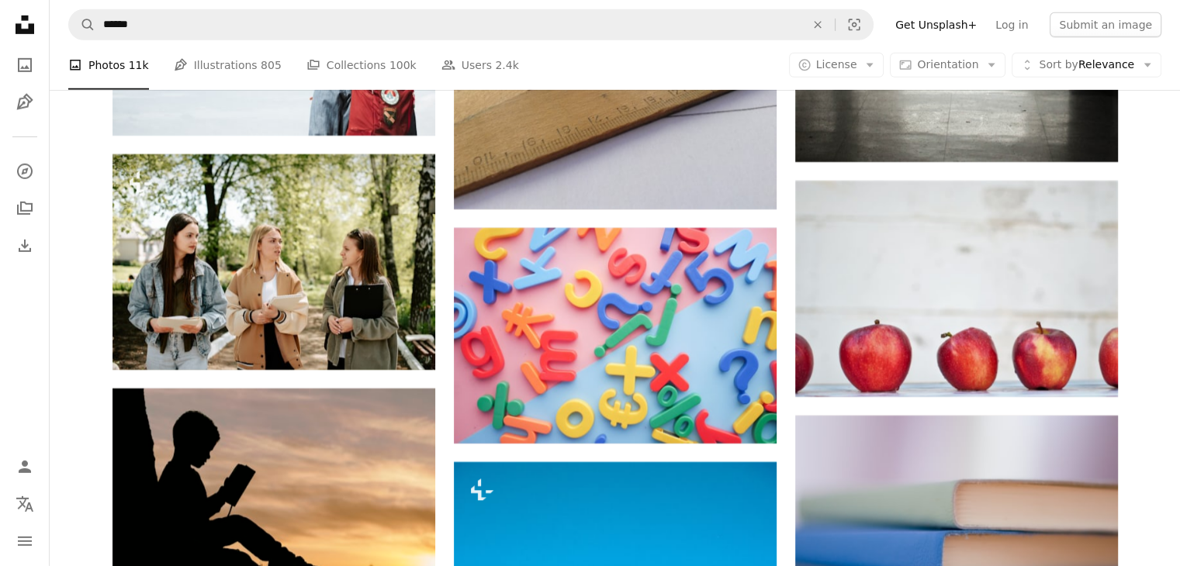
scroll to position [10922, 0]
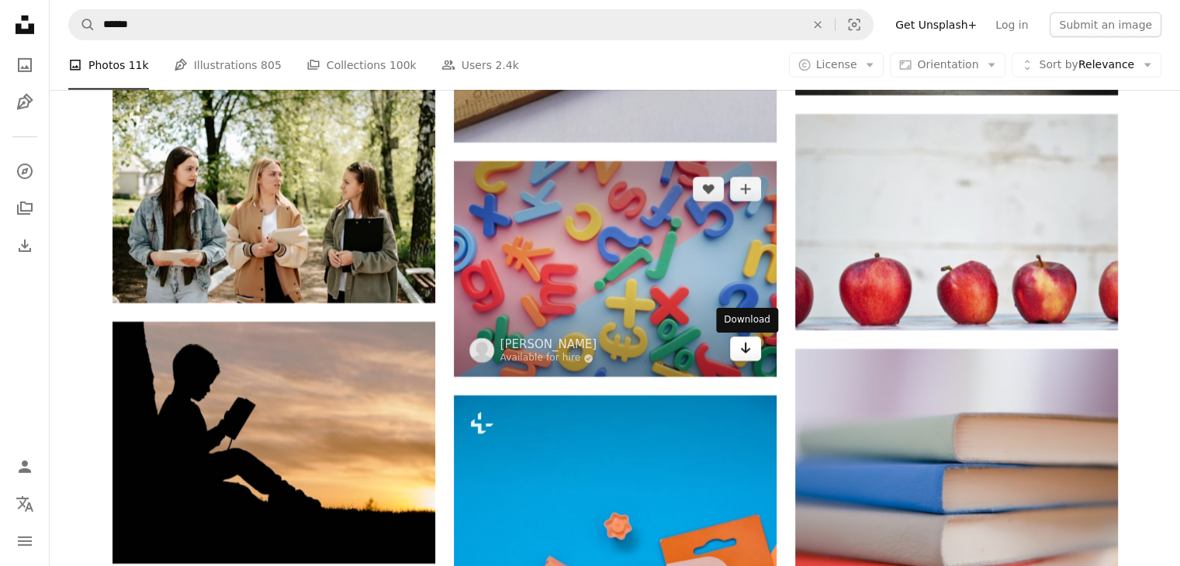
click at [745, 348] on icon "Download" at bounding box center [745, 348] width 10 height 11
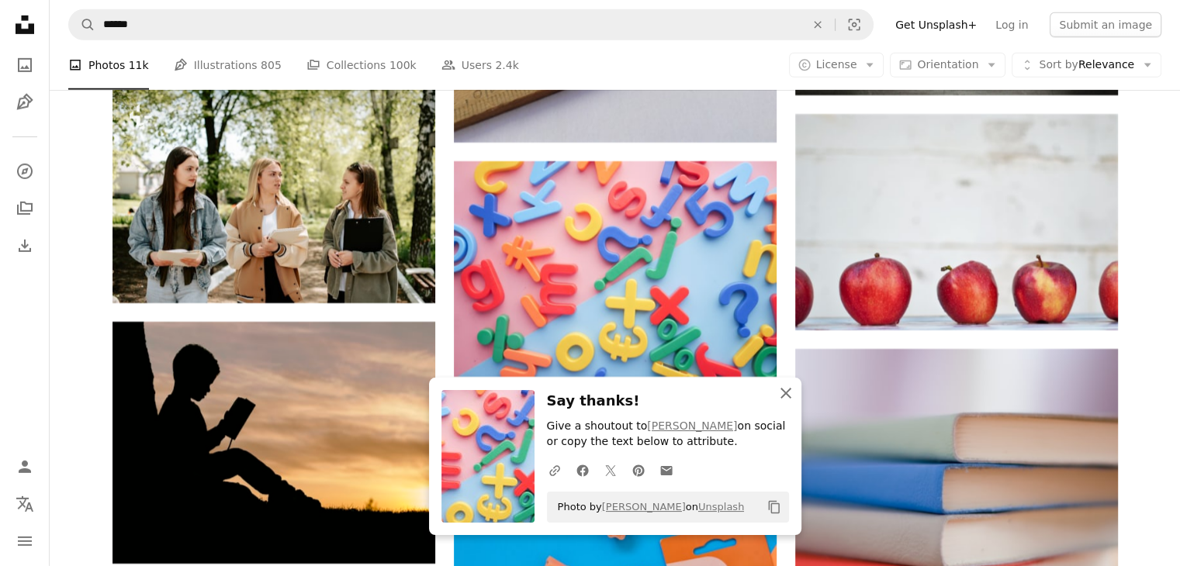
click at [786, 400] on icon "An X shape" at bounding box center [786, 393] width 19 height 19
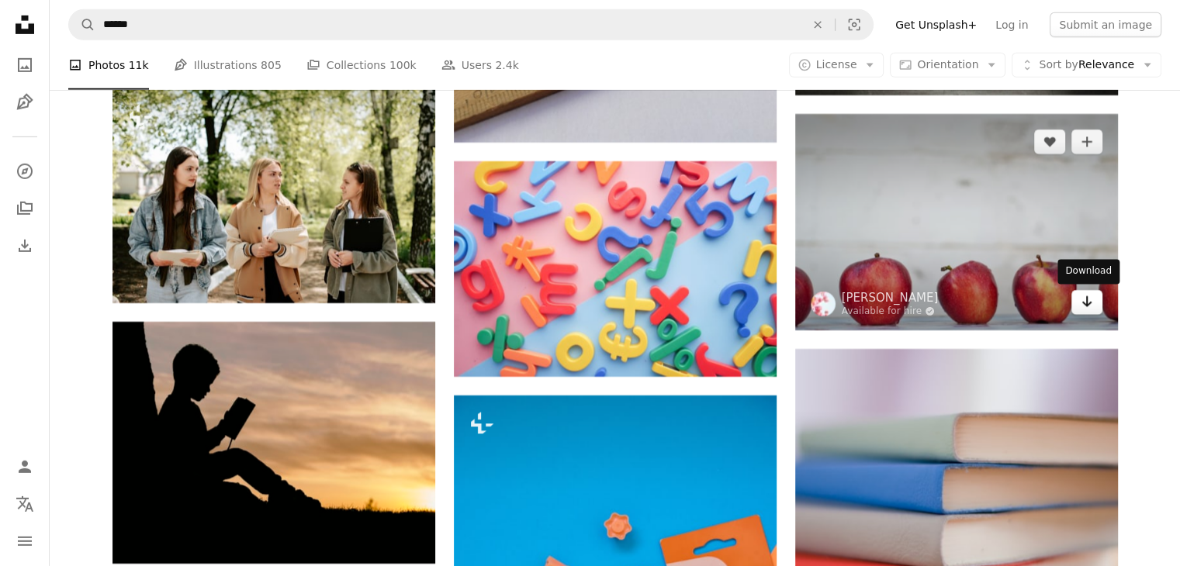
click at [1088, 302] on icon "Arrow pointing down" at bounding box center [1087, 302] width 12 height 19
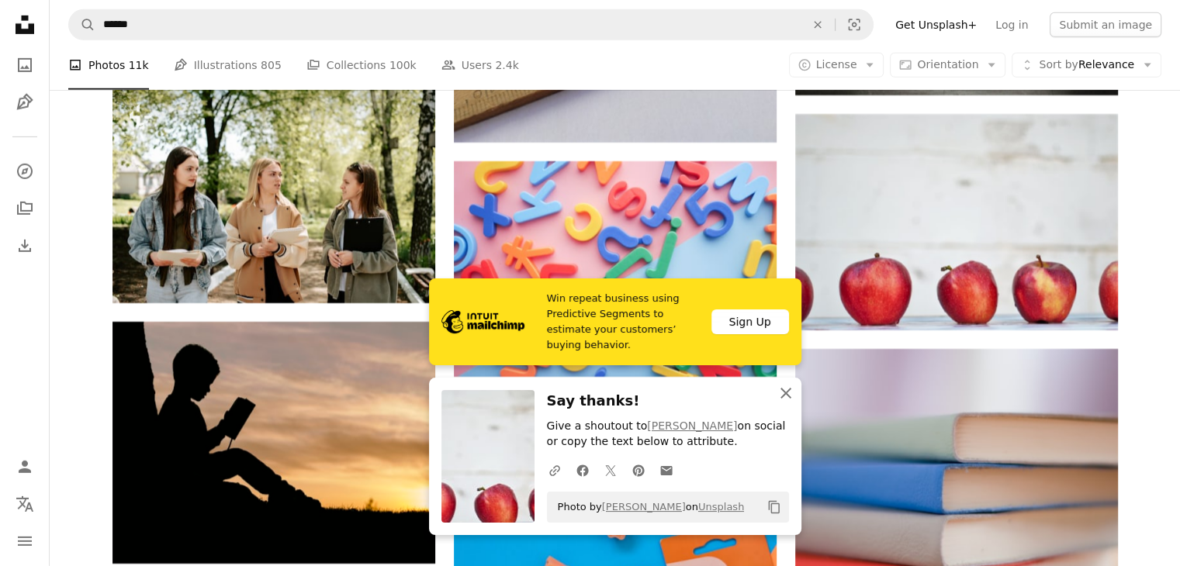
click at [785, 384] on icon "An X shape" at bounding box center [786, 393] width 19 height 19
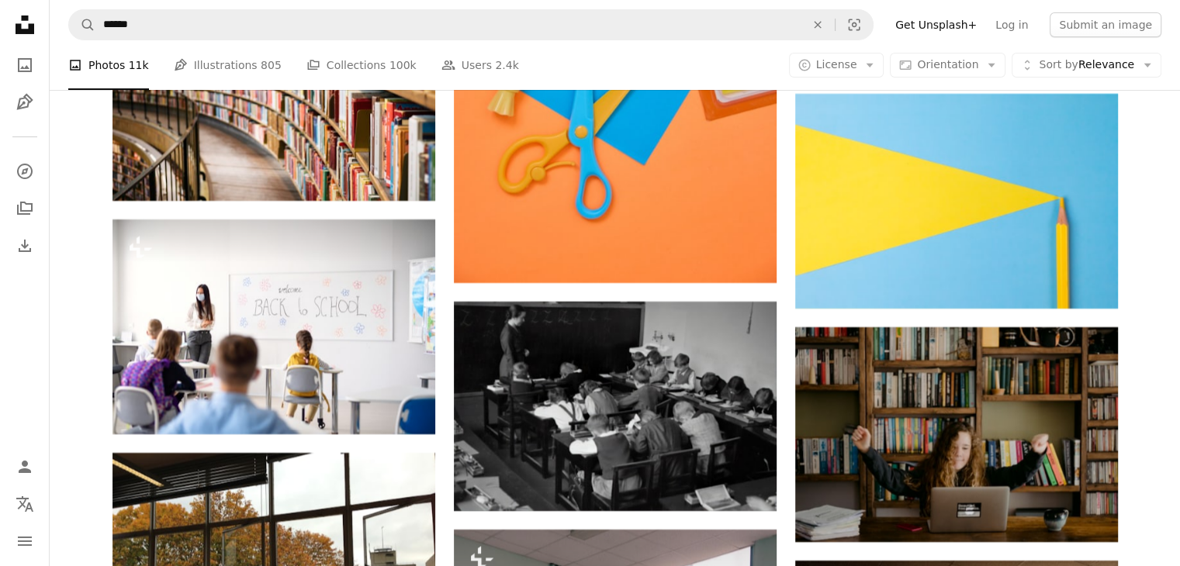
scroll to position [11568, 0]
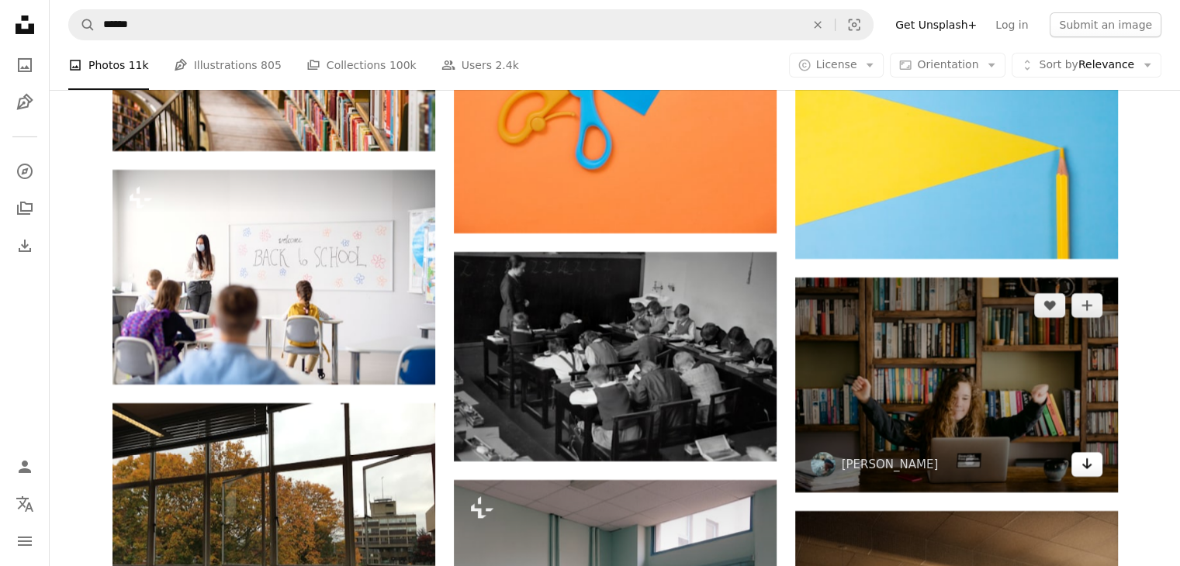
click at [1086, 460] on icon "Arrow pointing down" at bounding box center [1087, 464] width 12 height 19
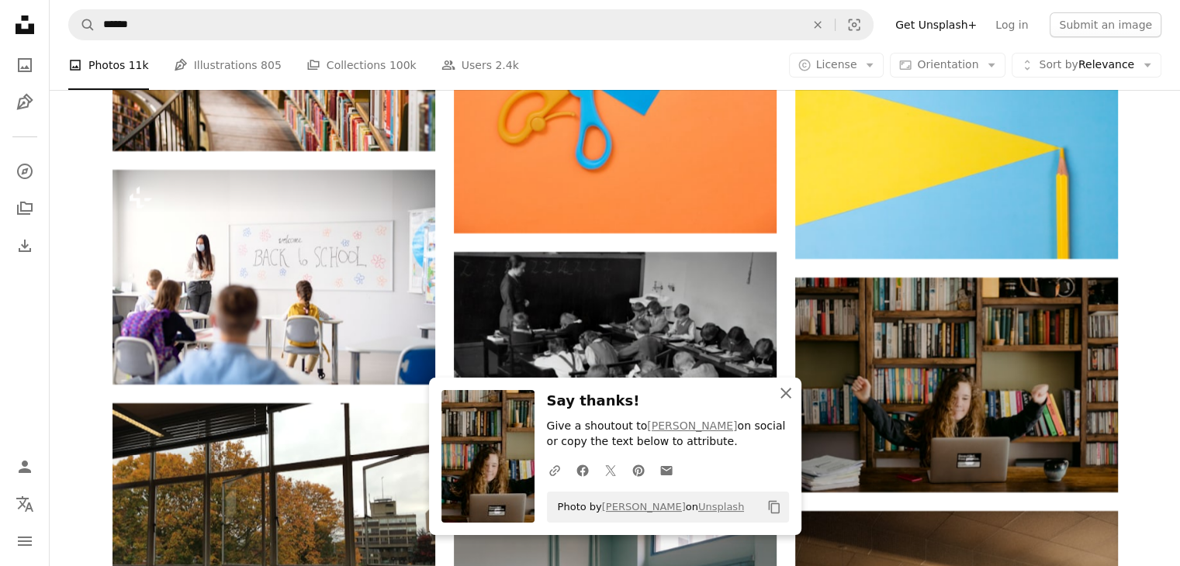
click at [785, 398] on icon "An X shape" at bounding box center [786, 393] width 19 height 19
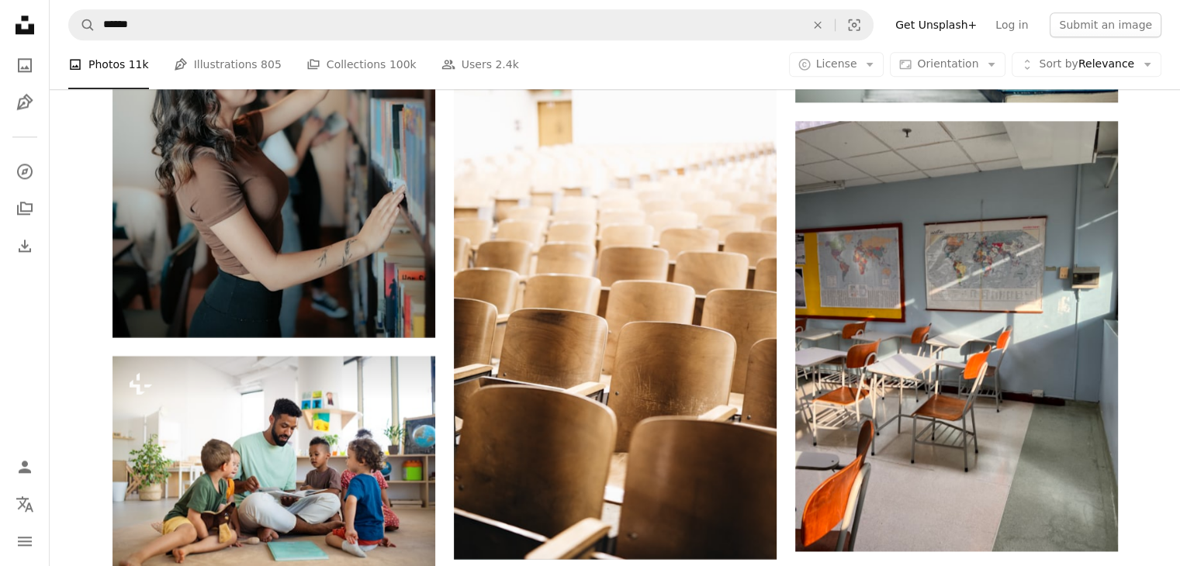
scroll to position [13958, 0]
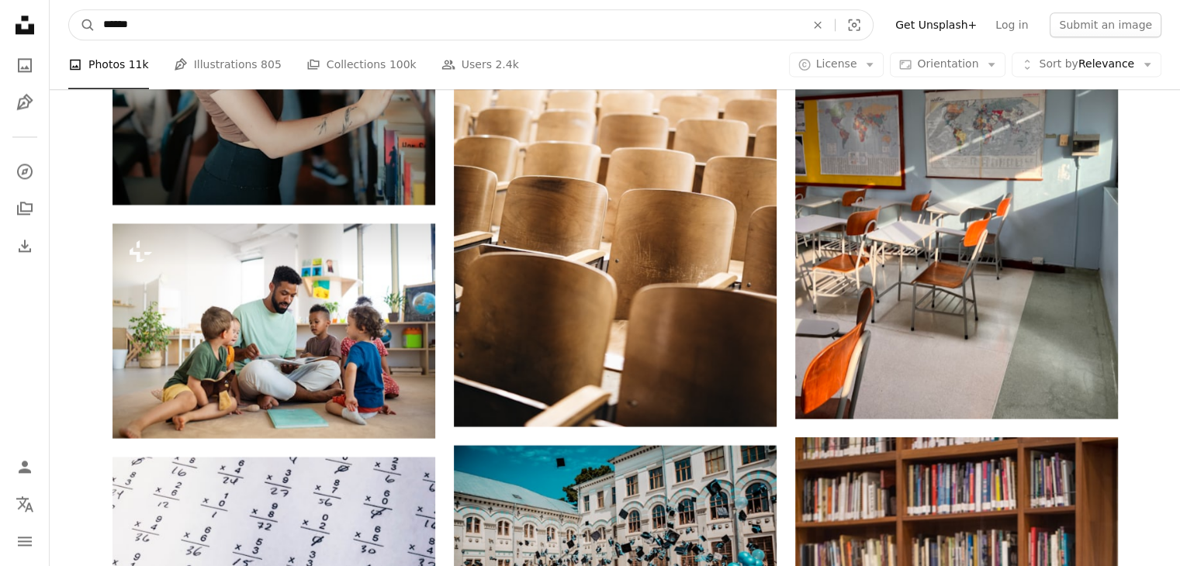
click at [219, 19] on input "******" at bounding box center [447, 24] width 705 height 29
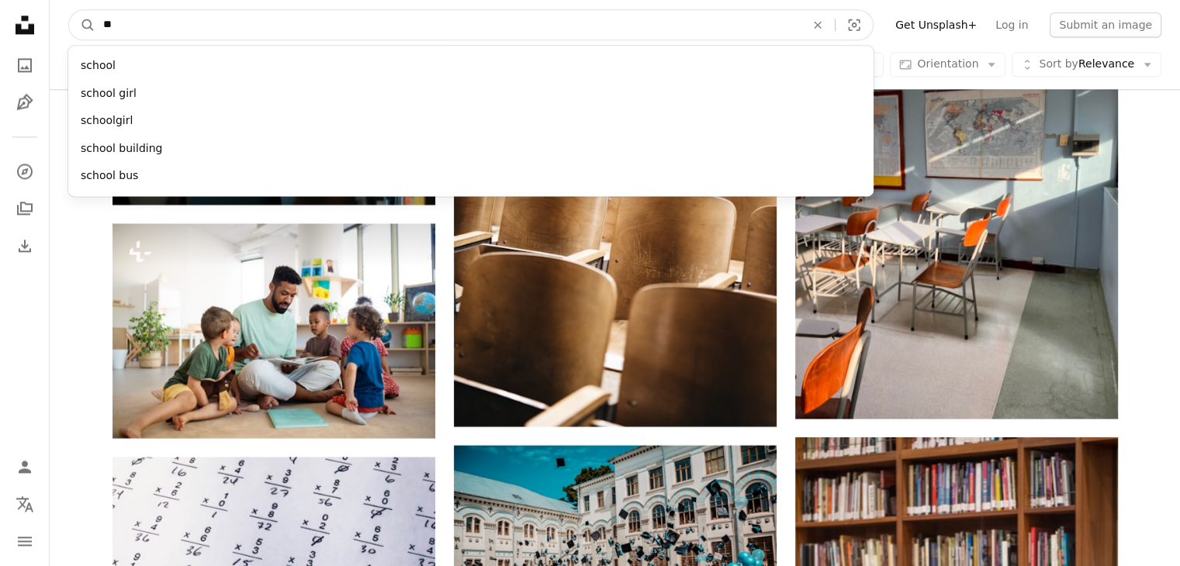
type input "*"
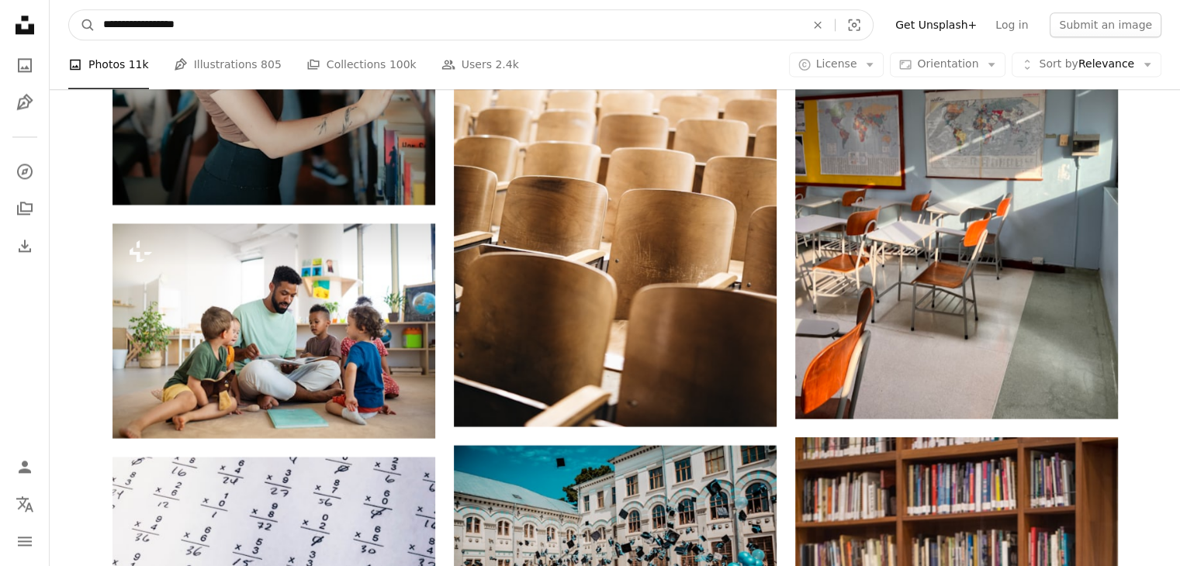
type input "**********"
click button "A magnifying glass" at bounding box center [82, 24] width 26 height 29
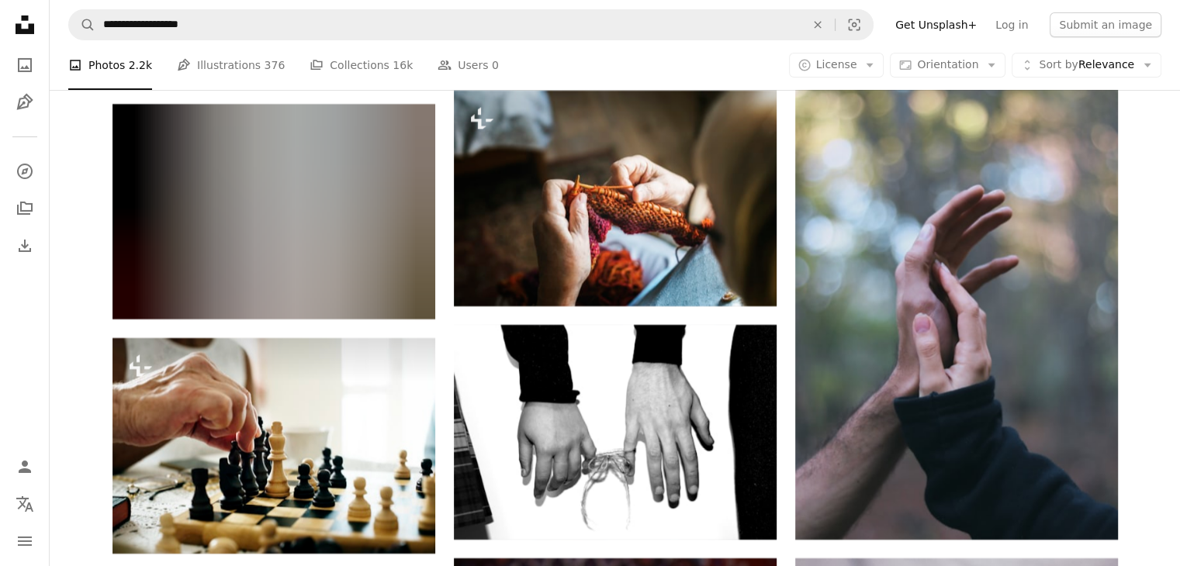
scroll to position [11413, 0]
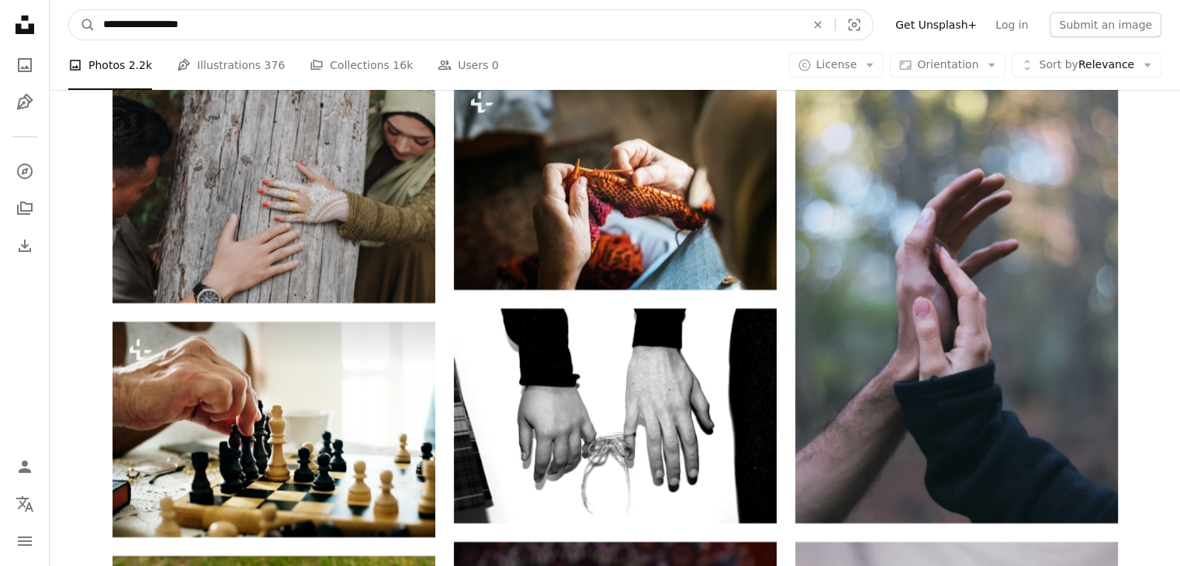
drag, startPoint x: 220, startPoint y: 16, endPoint x: 0, endPoint y: 78, distance: 229.0
type input "**********"
click button "A magnifying glass" at bounding box center [82, 24] width 26 height 29
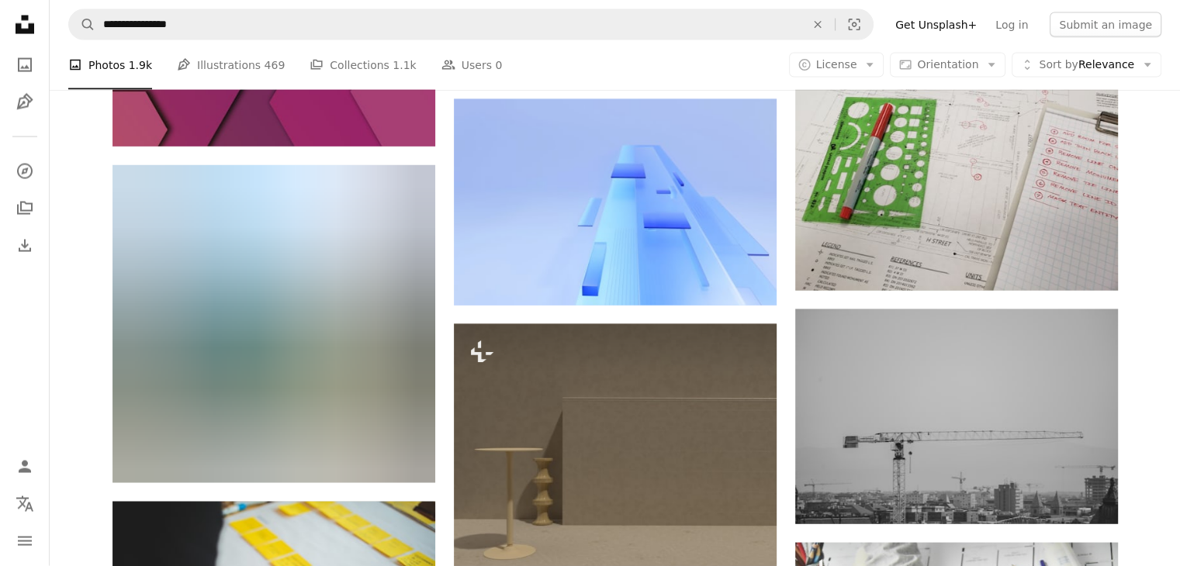
scroll to position [9188, 0]
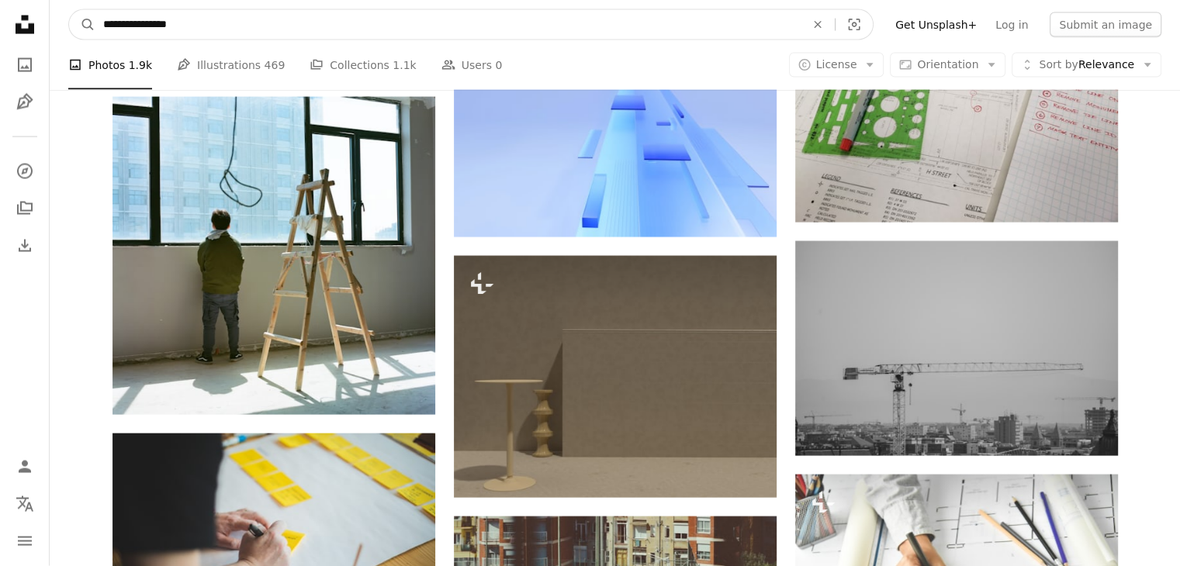
click at [348, 20] on input "**********" at bounding box center [447, 24] width 705 height 29
type input "**********"
click button "A magnifying glass" at bounding box center [82, 24] width 26 height 29
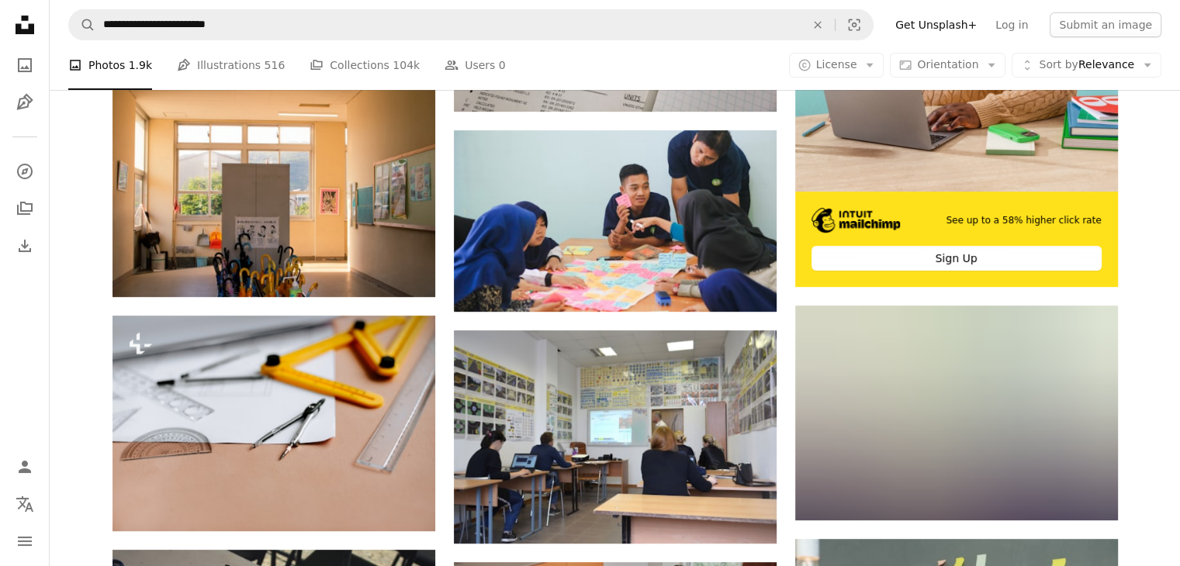
scroll to position [521, 0]
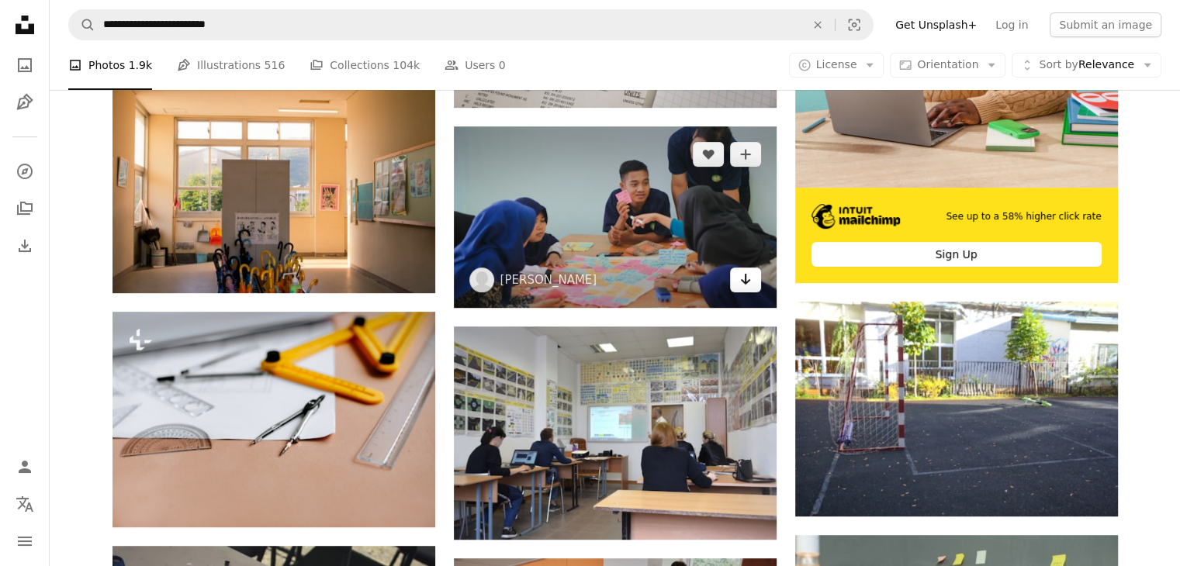
click at [745, 280] on icon "Download" at bounding box center [745, 279] width 10 height 11
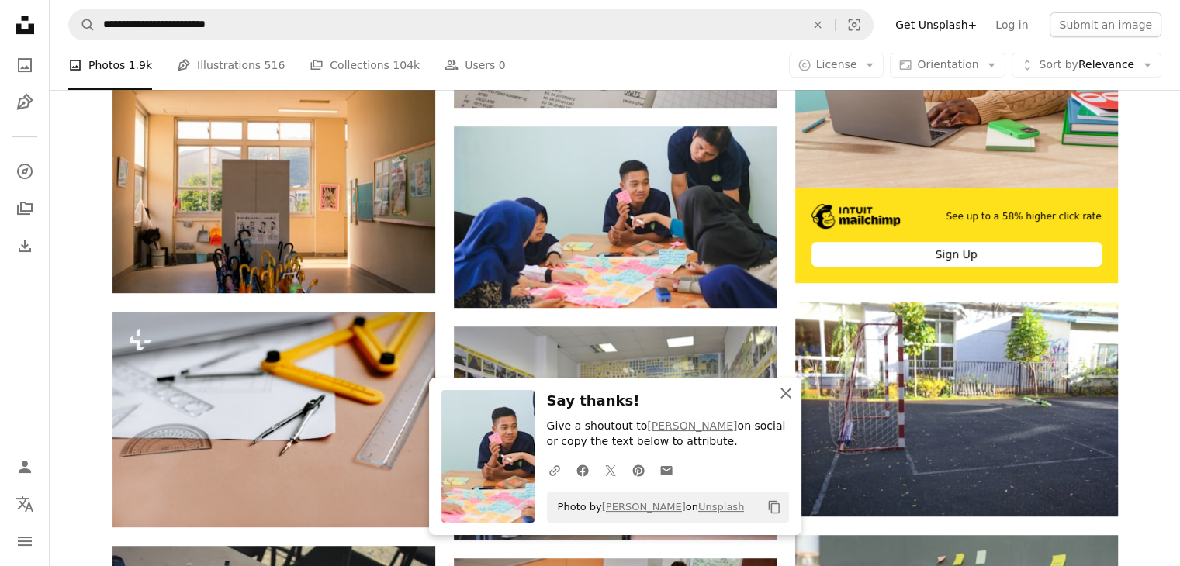
click at [787, 392] on icon "button" at bounding box center [786, 393] width 11 height 11
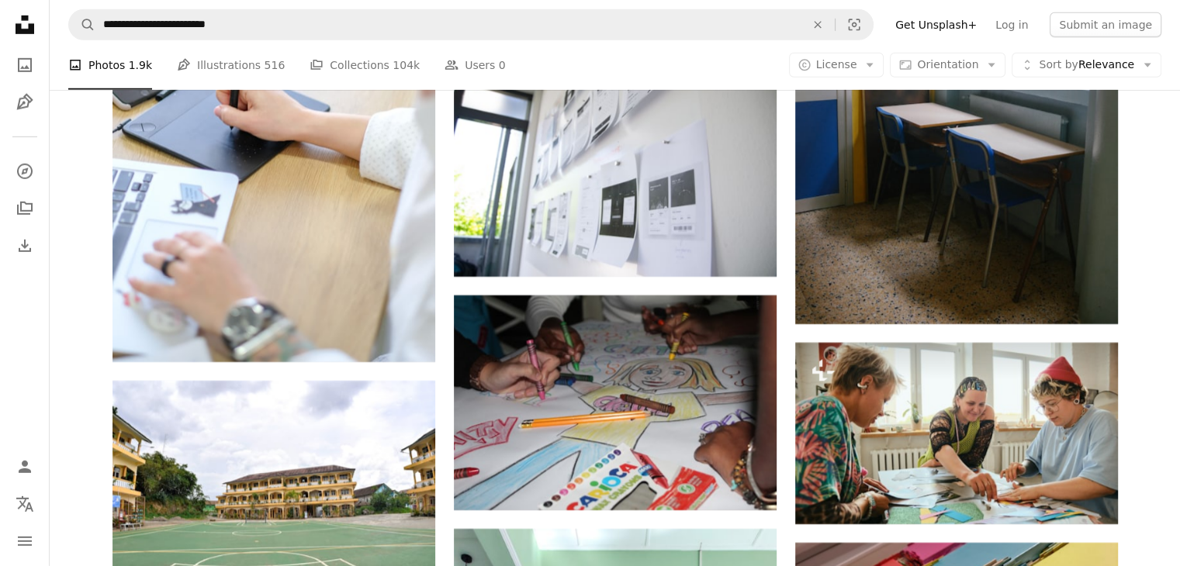
scroll to position [10799, 0]
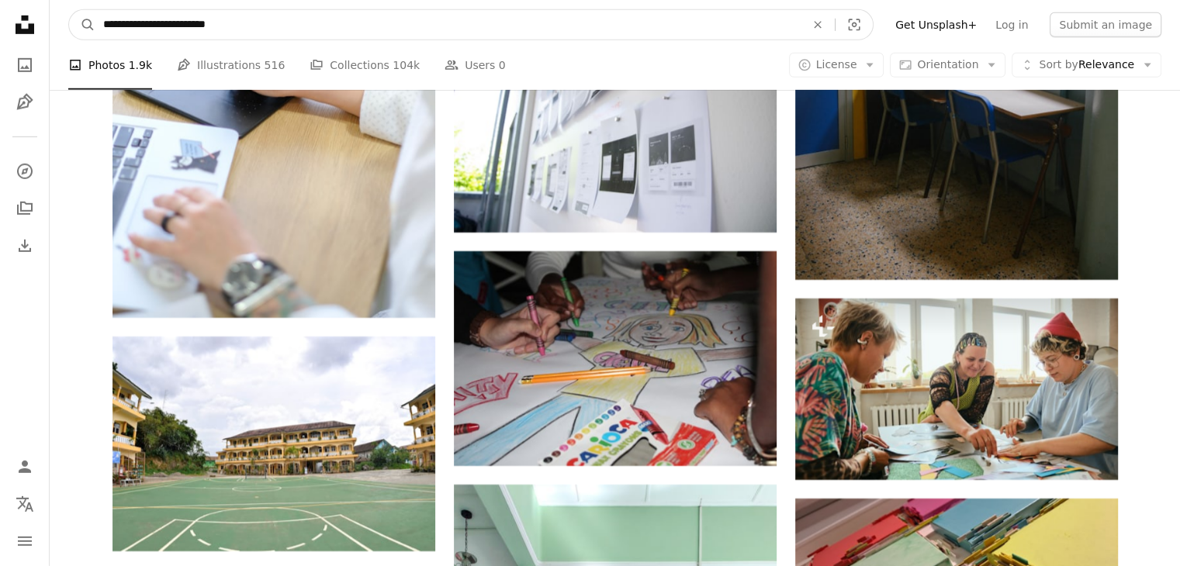
drag, startPoint x: 245, startPoint y: 27, endPoint x: 0, endPoint y: 57, distance: 247.1
type input "**********"
click button "A magnifying glass" at bounding box center [82, 24] width 26 height 29
